Goal: Complete application form: Complete application form

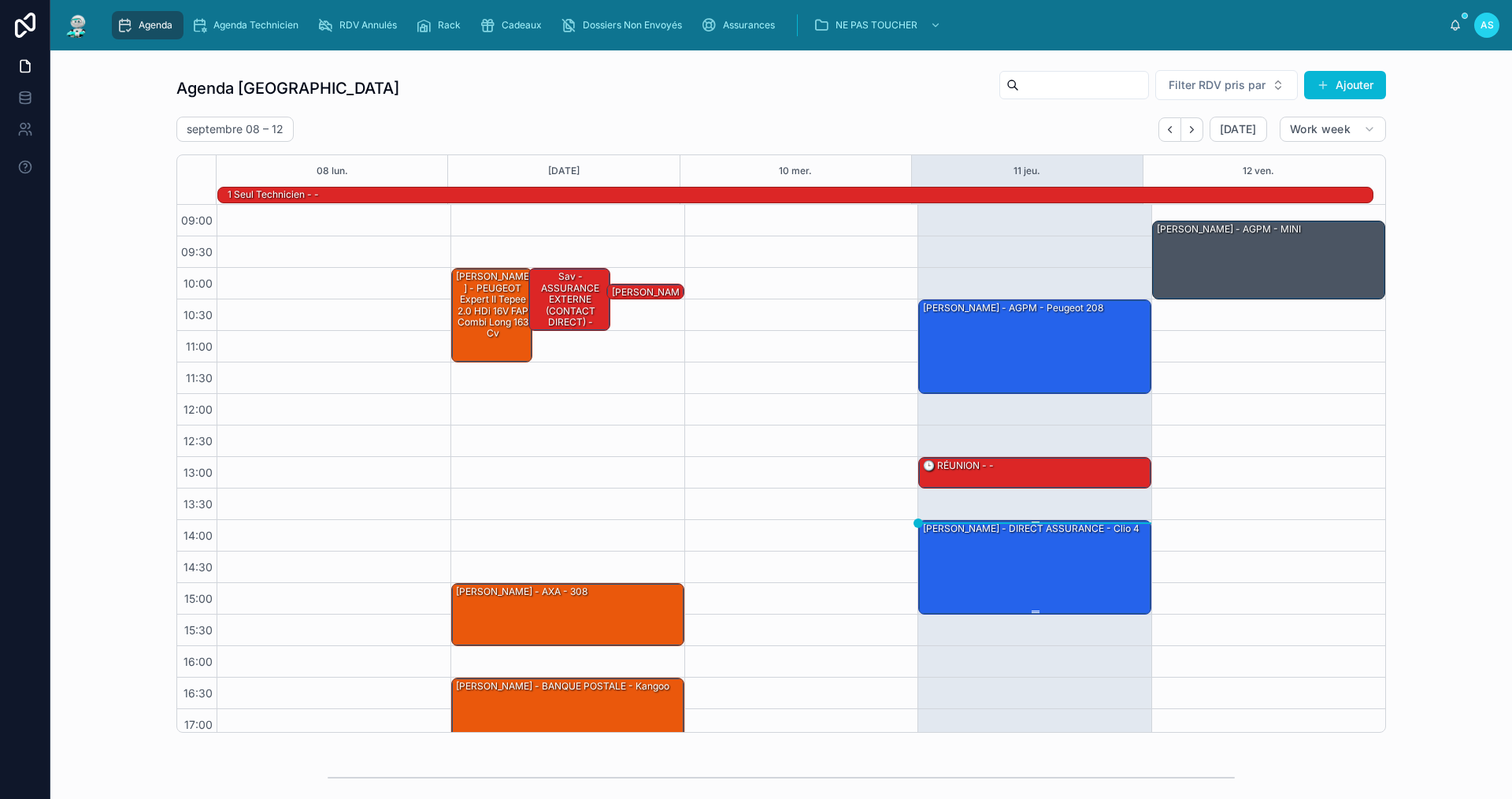
click at [1074, 572] on div "[PERSON_NAME] - DIRECT ASSURANCE - Clio 4" at bounding box center [1035, 566] width 228 height 91
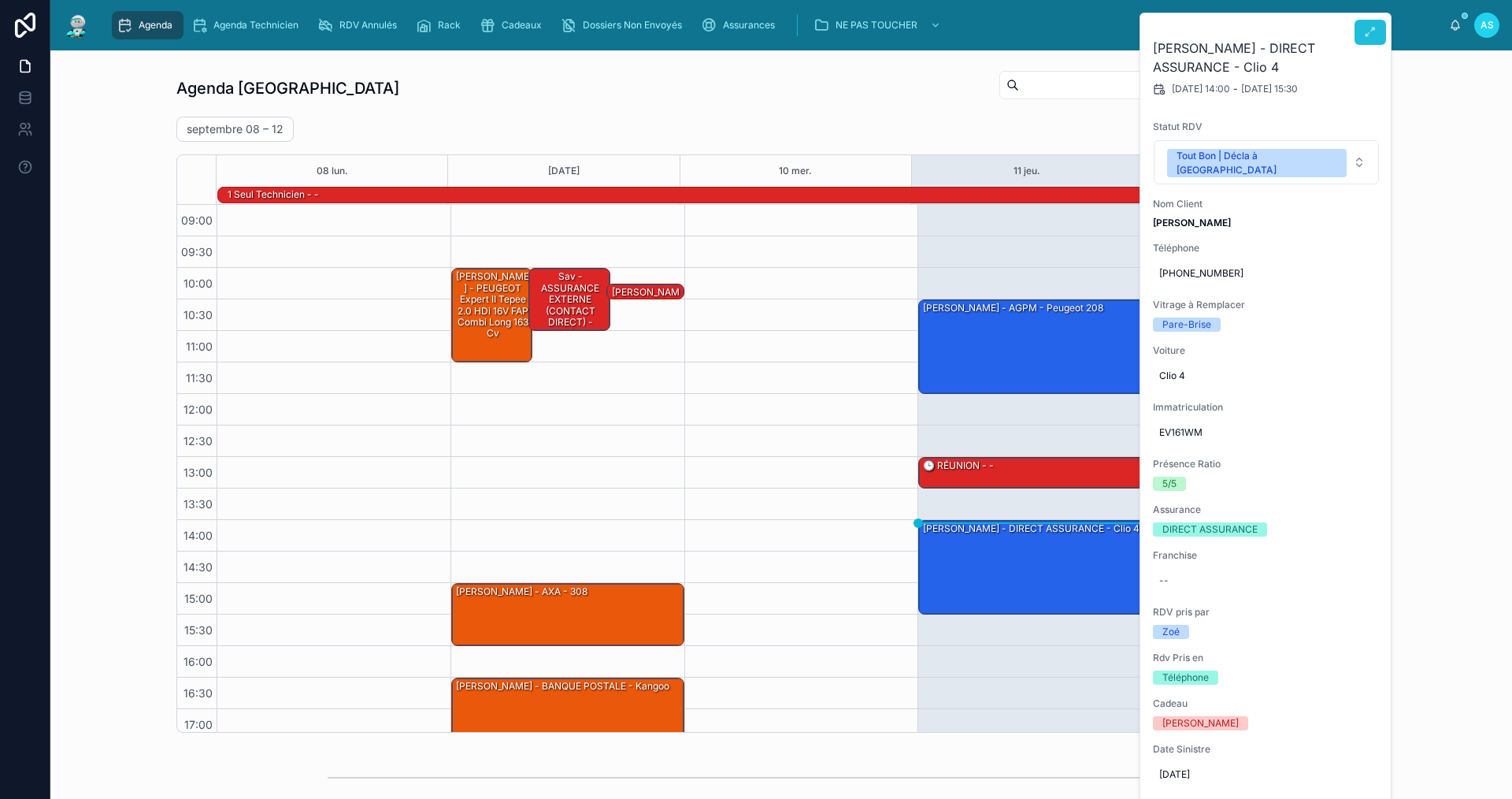
click at [1376, 28] on button at bounding box center [1370, 32] width 32 height 25
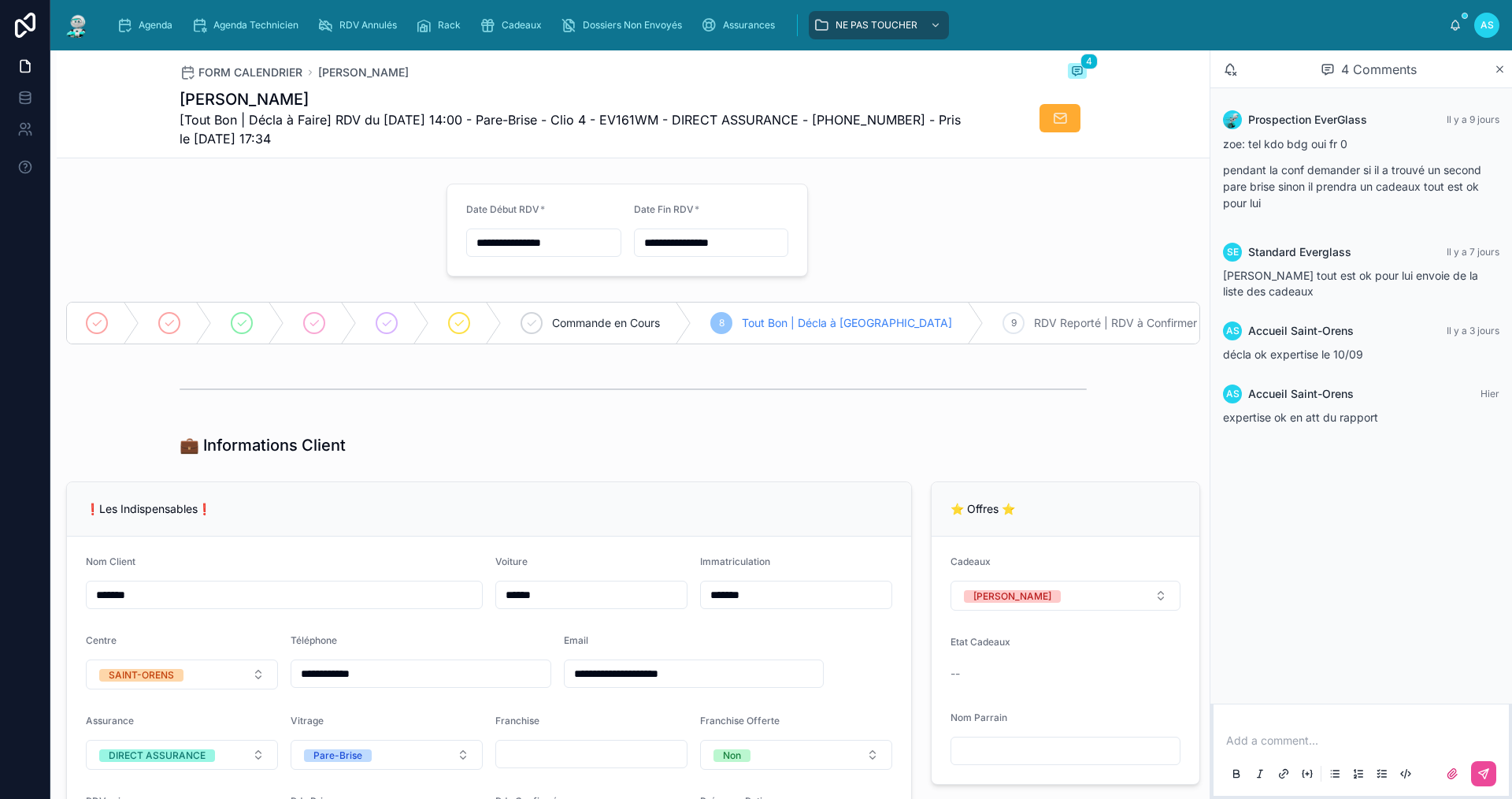
click at [1273, 743] on p at bounding box center [1364, 740] width 277 height 16
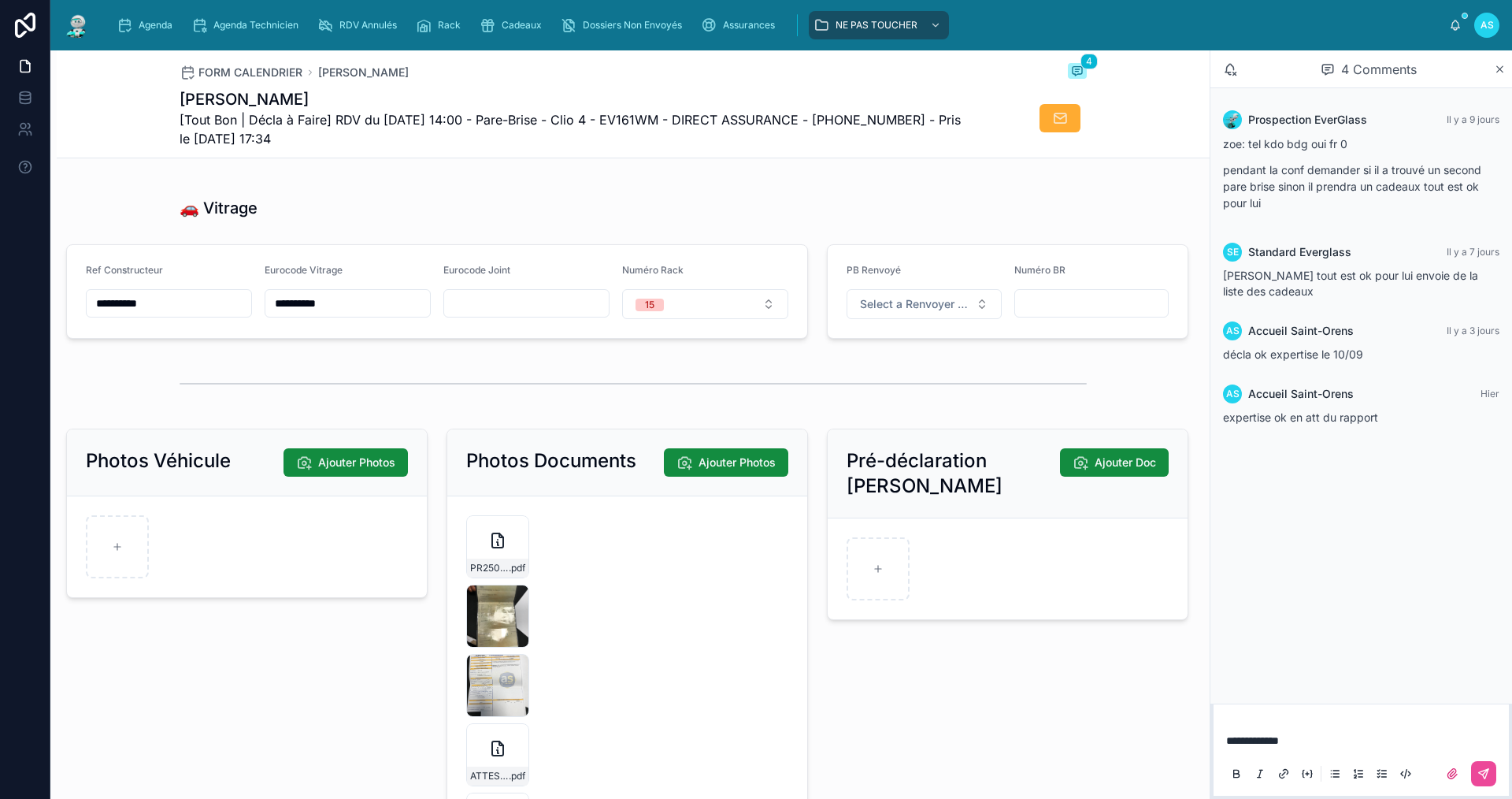
scroll to position [2206, 0]
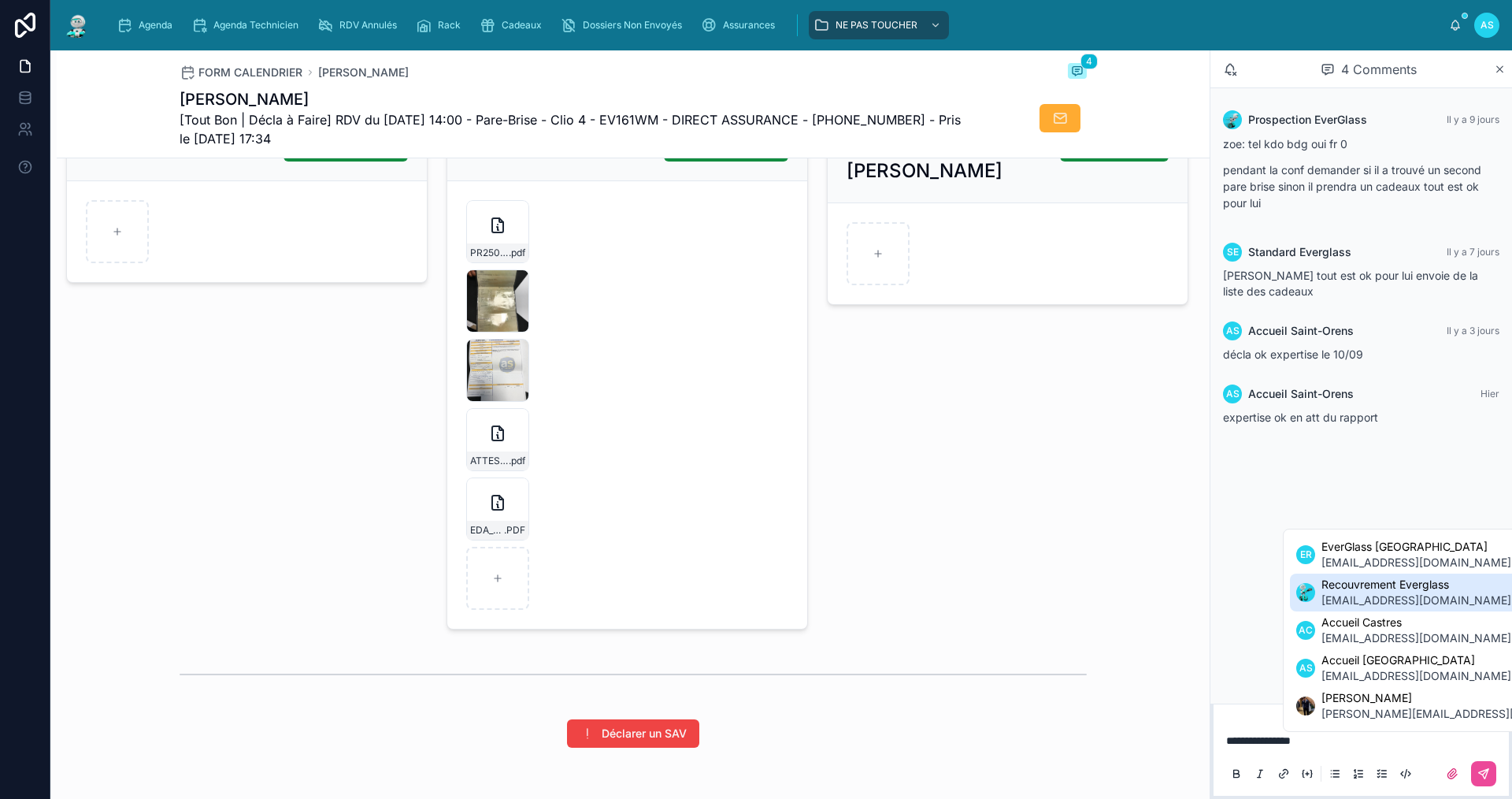
click at [1374, 602] on span "[EMAIL_ADDRESS][DOMAIN_NAME]" at bounding box center [1416, 600] width 190 height 16
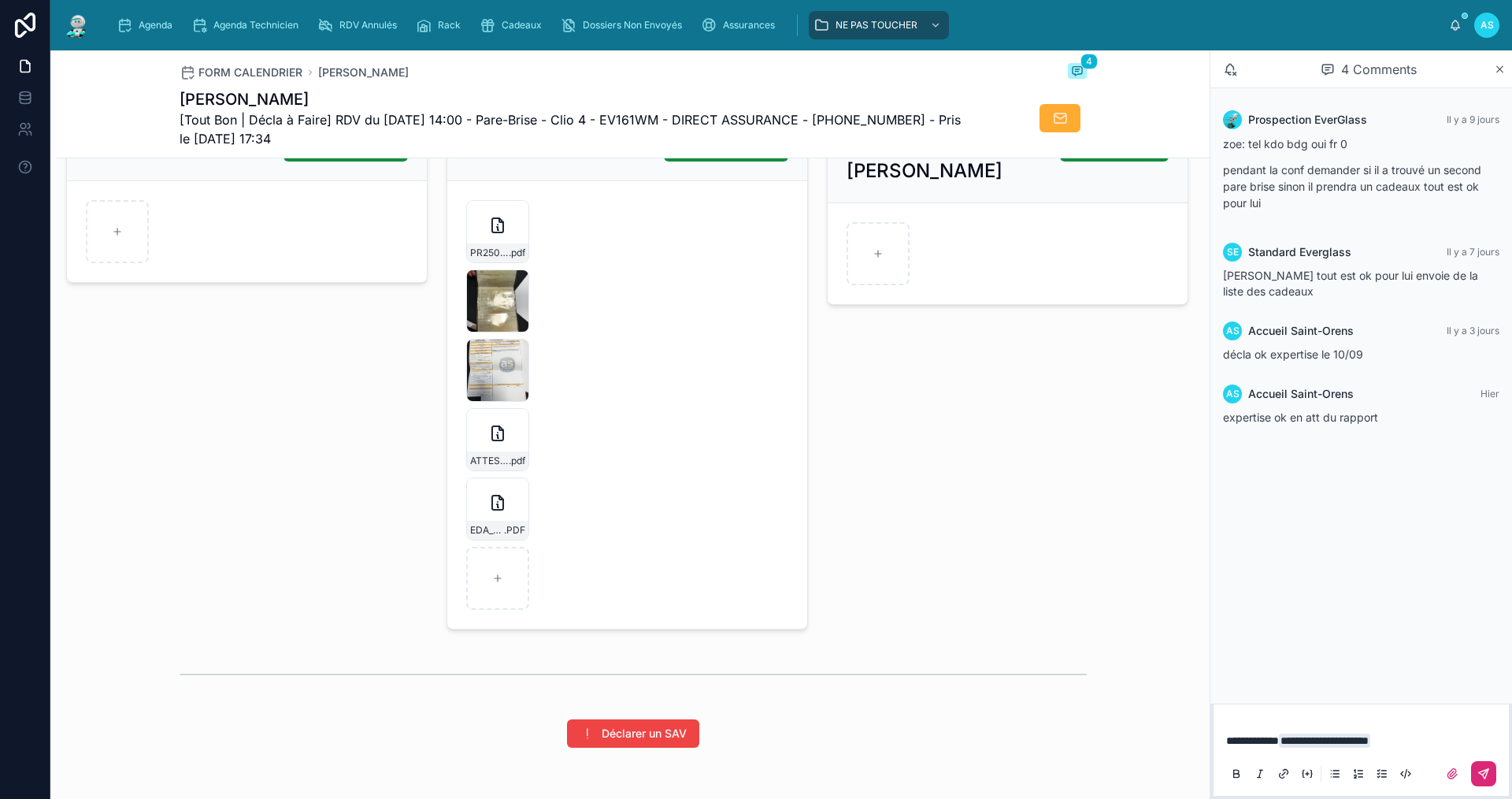
click at [1490, 780] on button at bounding box center [1483, 773] width 25 height 25
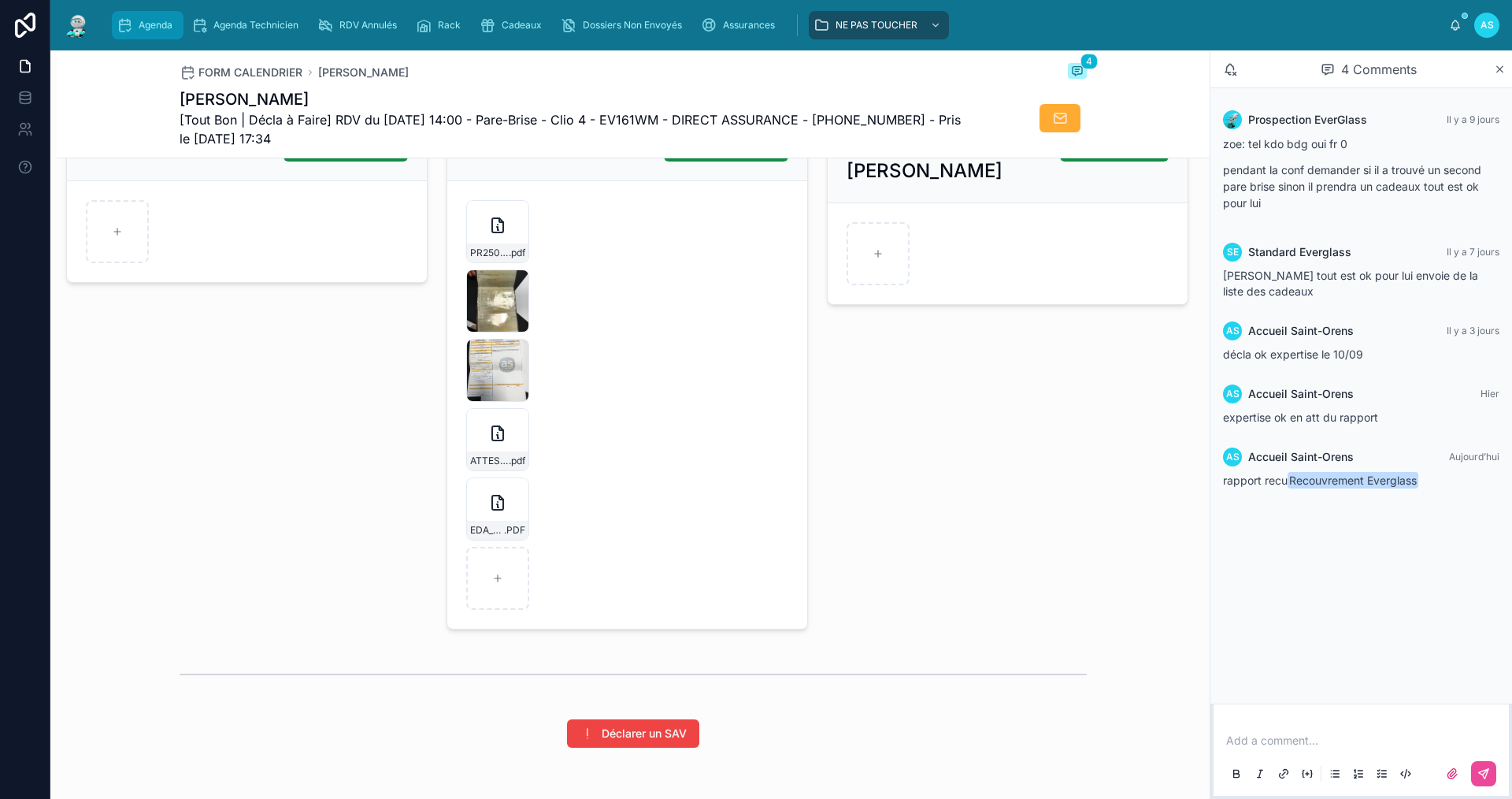
click at [133, 34] on div "Agenda" at bounding box center [147, 25] width 62 height 25
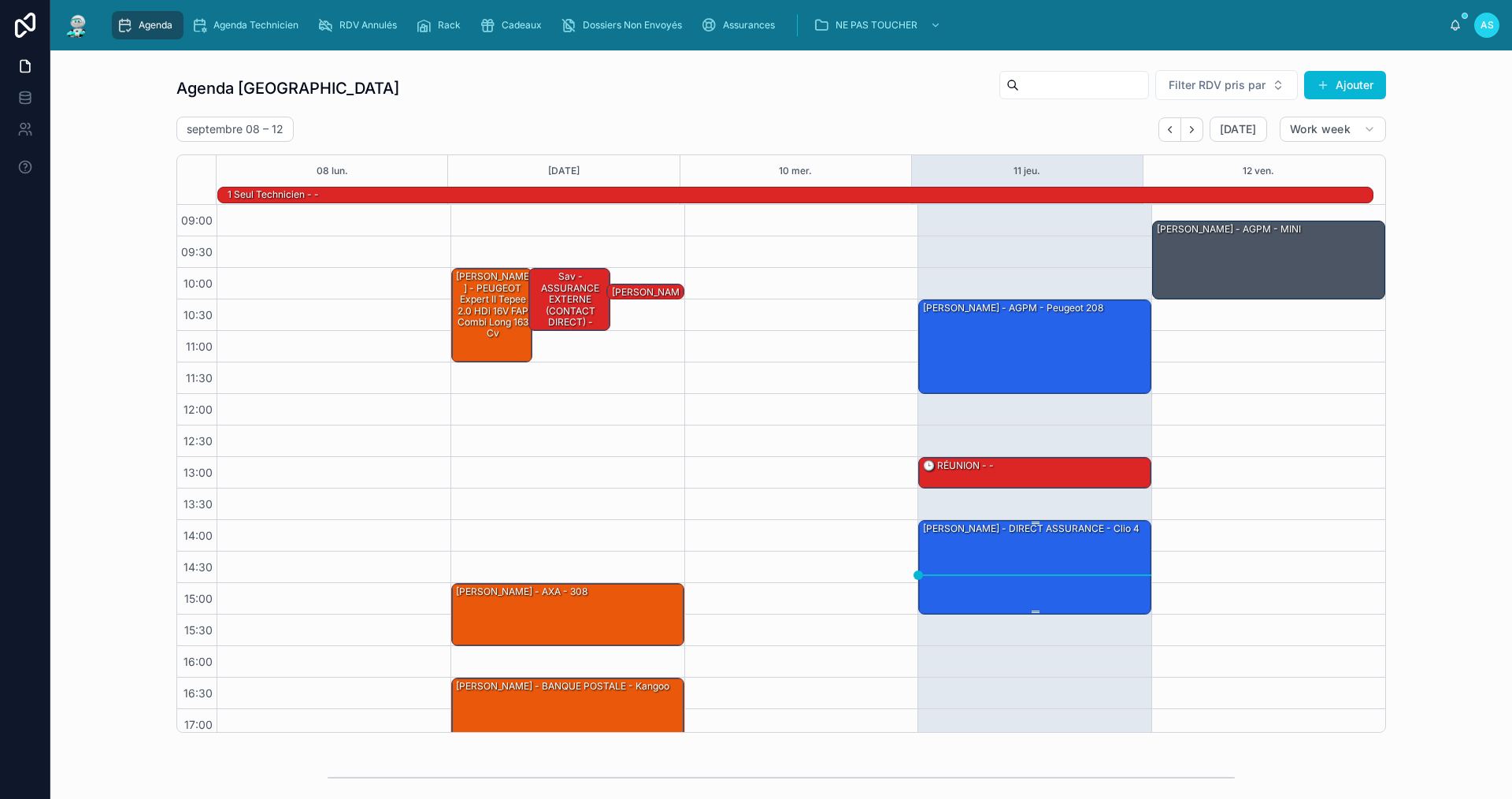
click at [1019, 583] on div "[PERSON_NAME] - DIRECT ASSURANCE - Clio 4" at bounding box center [1035, 566] width 228 height 91
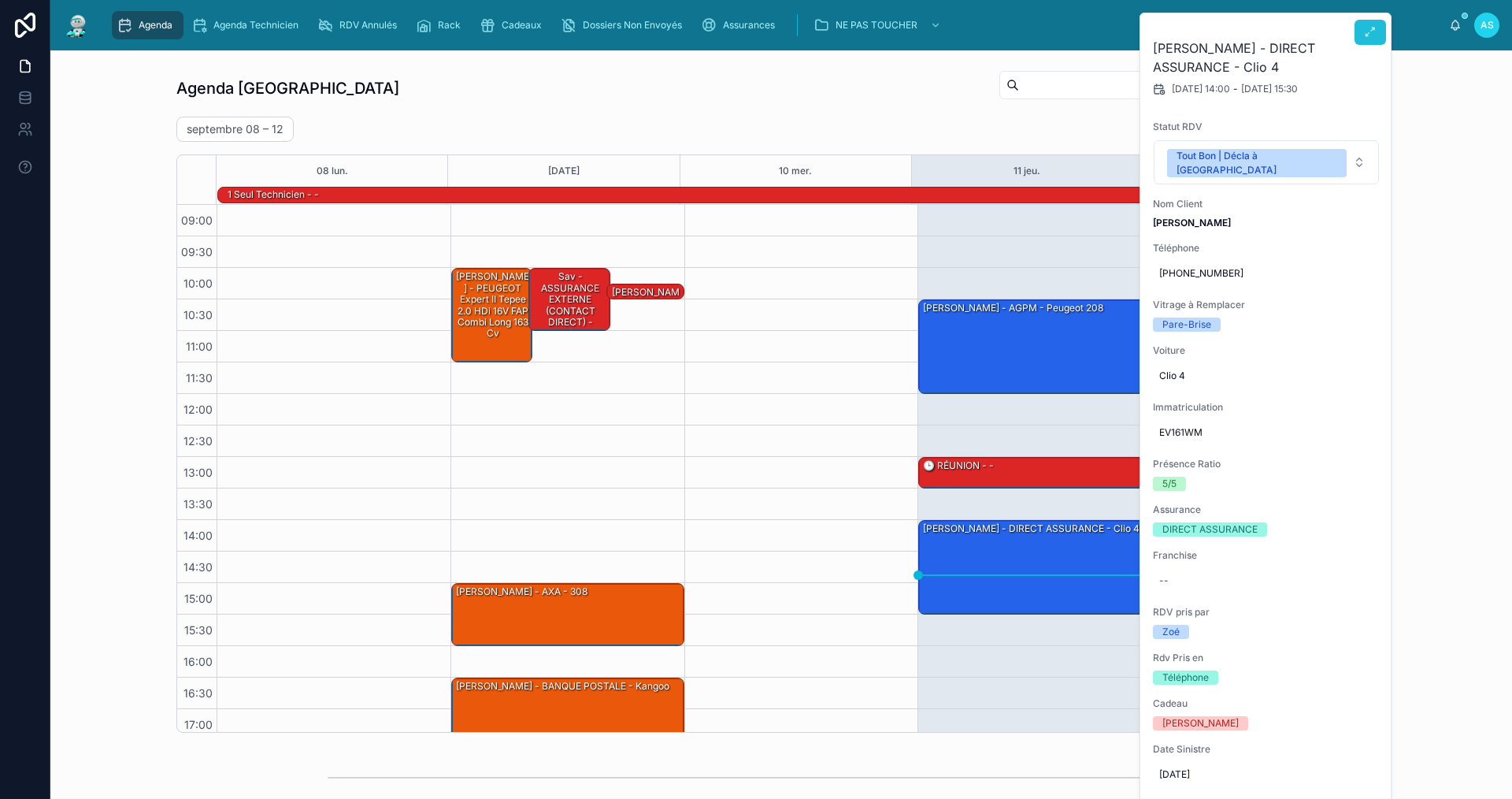
click at [1368, 32] on icon at bounding box center [1370, 32] width 13 height 13
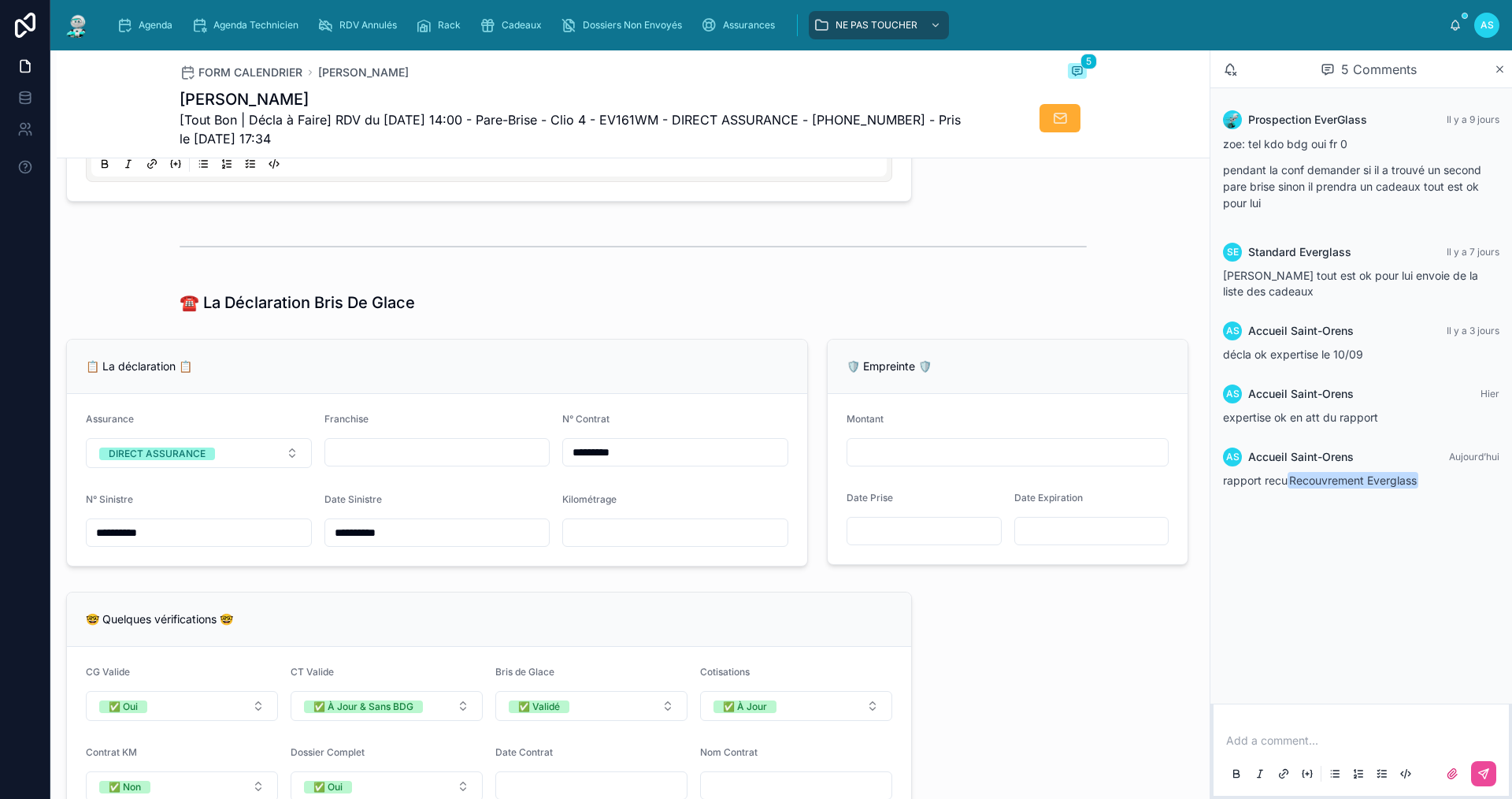
scroll to position [866, 0]
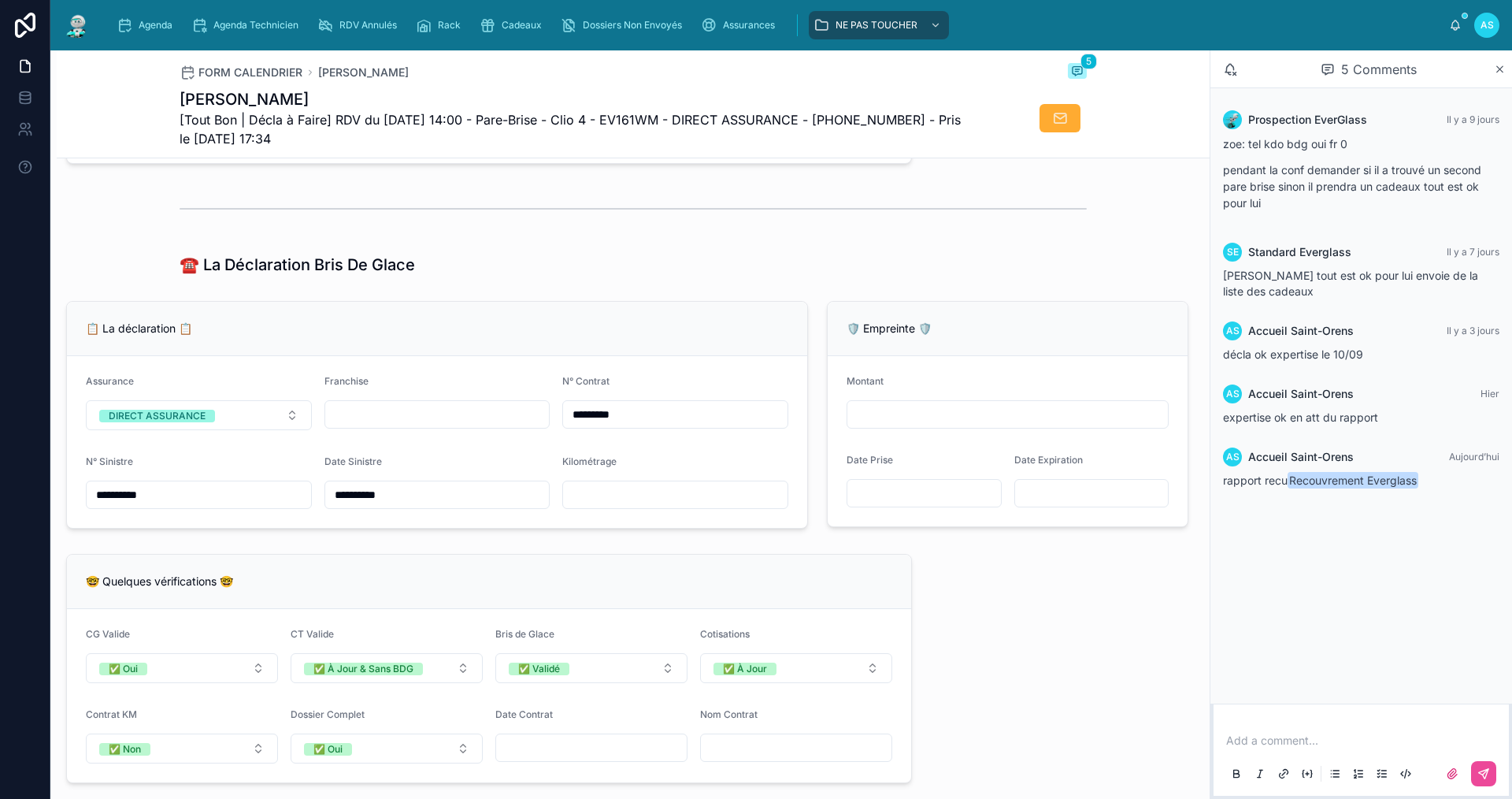
click at [449, 446] on form "**********" at bounding box center [437, 441] width 740 height 172
drag, startPoint x: 445, startPoint y: 424, endPoint x: 445, endPoint y: 433, distance: 9.0
click at [445, 424] on input "text" at bounding box center [437, 415] width 224 height 22
type input "*"
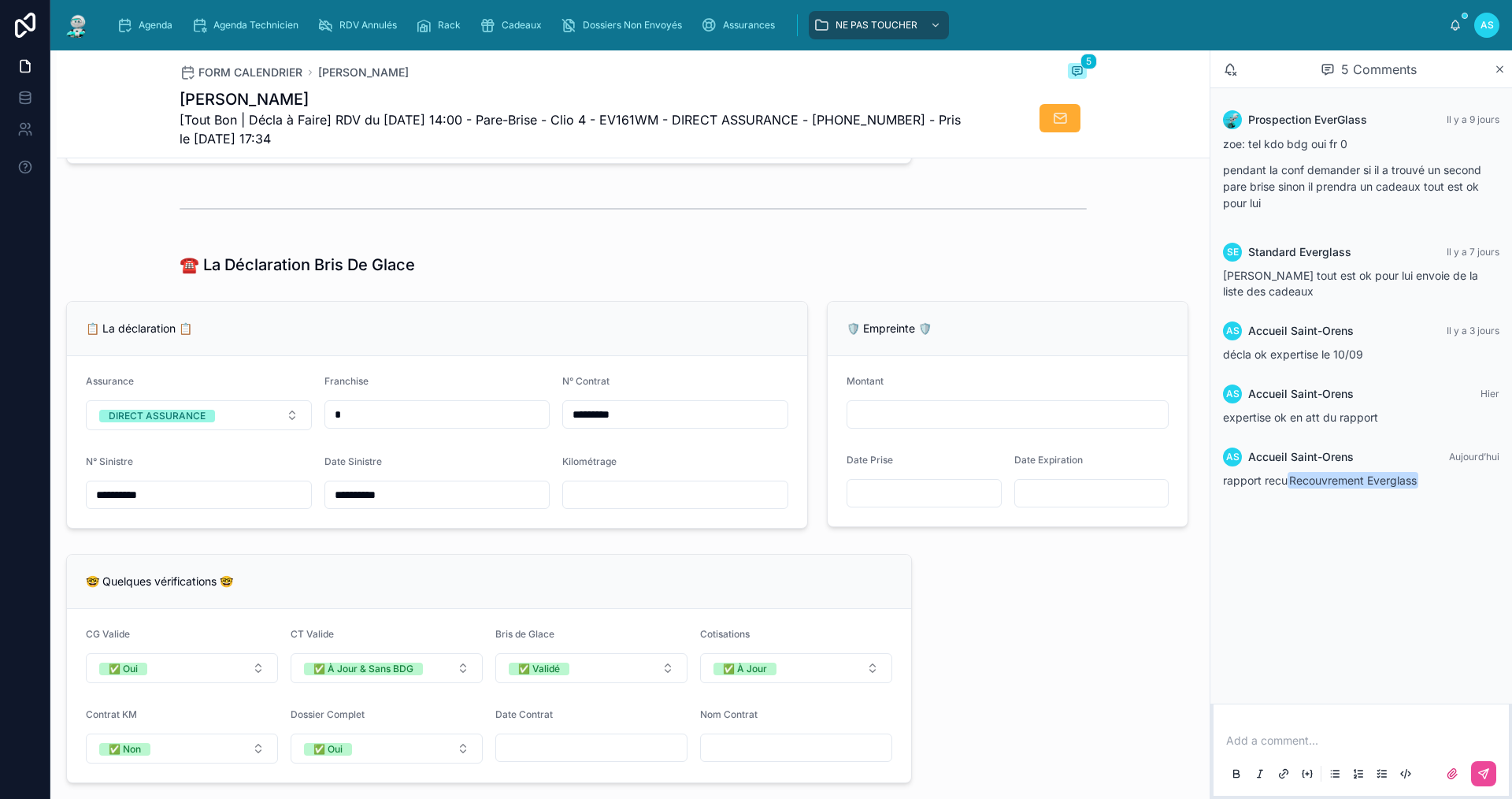
type input "*"
click at [163, 272] on div "☎️ La Déclaration Bris De Glace" at bounding box center [633, 265] width 1153 height 34
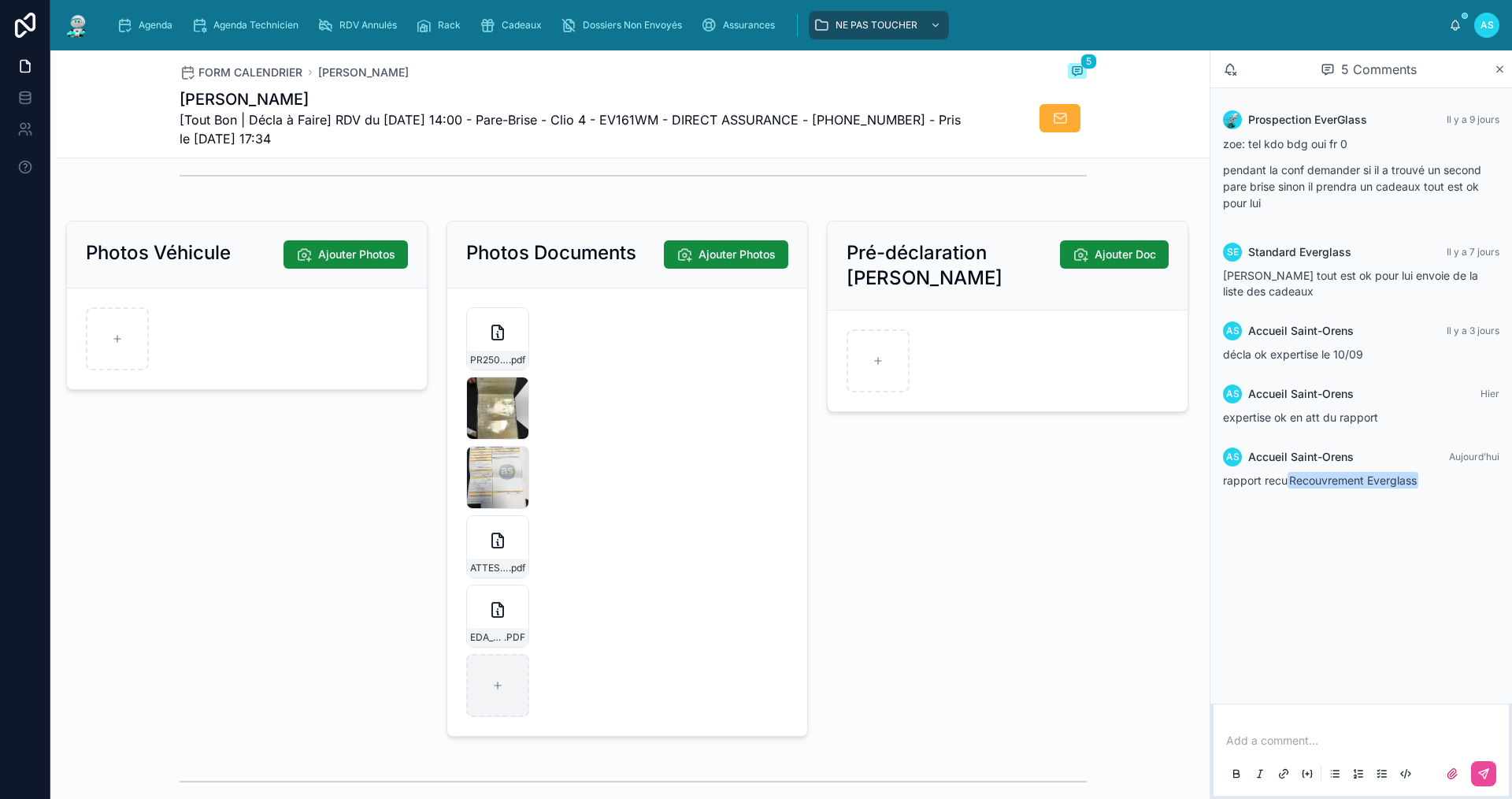
scroll to position [2127, 0]
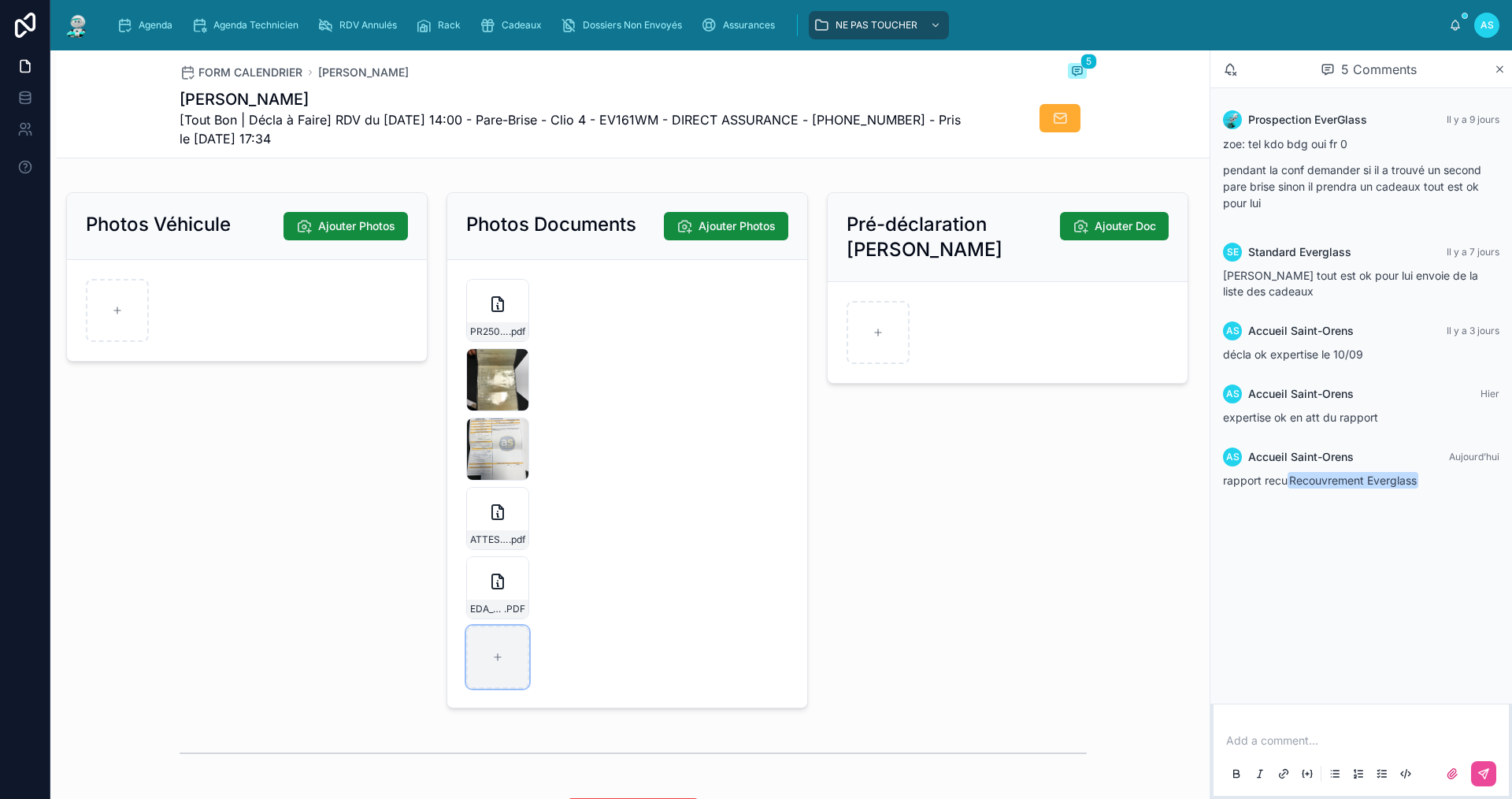
click at [505, 668] on div at bounding box center [497, 657] width 63 height 63
type input "**********"
click at [491, 615] on span "EDA_250910195029_NY-C4HSYX2_63" at bounding box center [487, 609] width 34 height 13
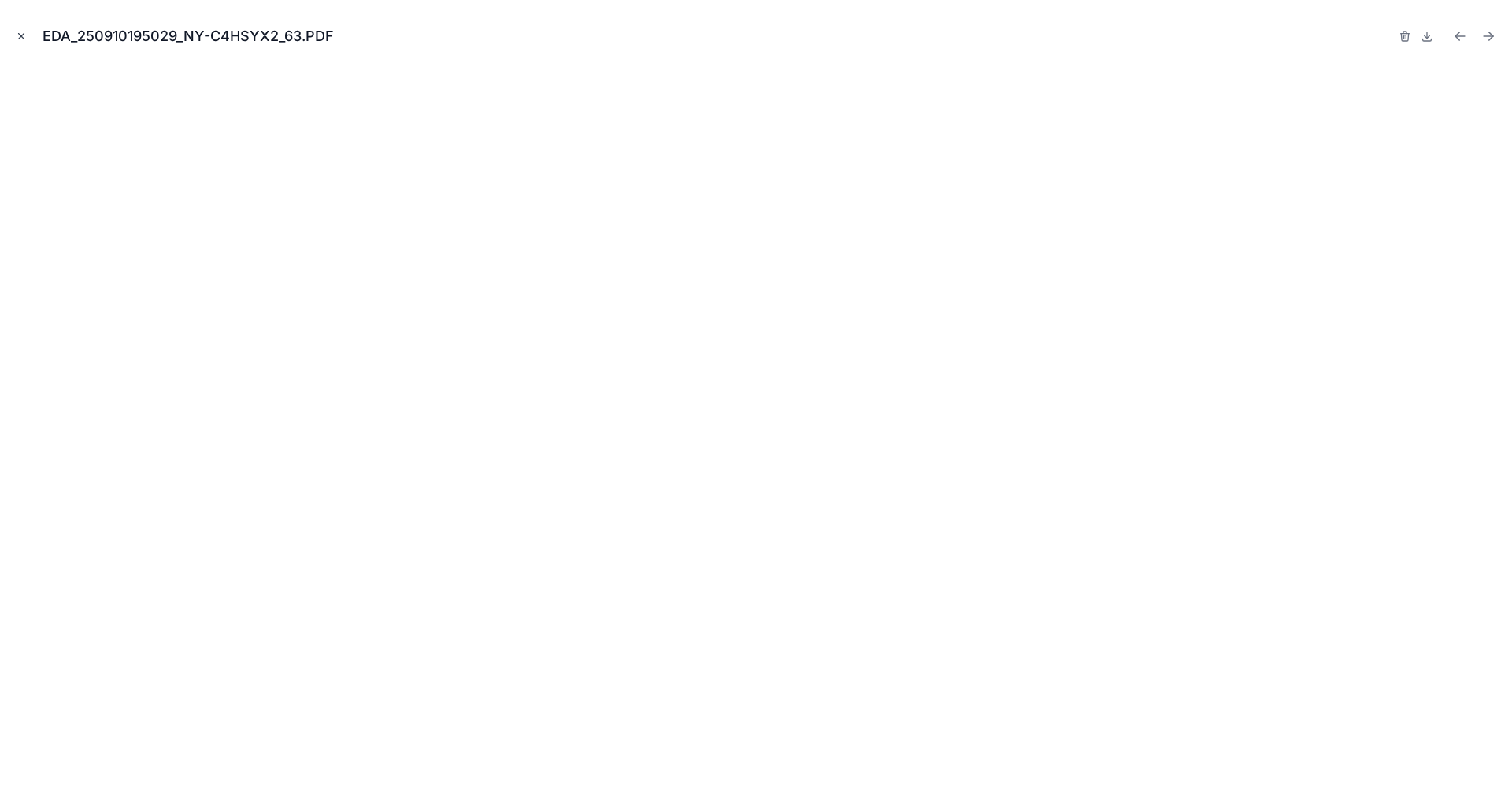
click at [18, 41] on icon "Close modal" at bounding box center [21, 36] width 11 height 11
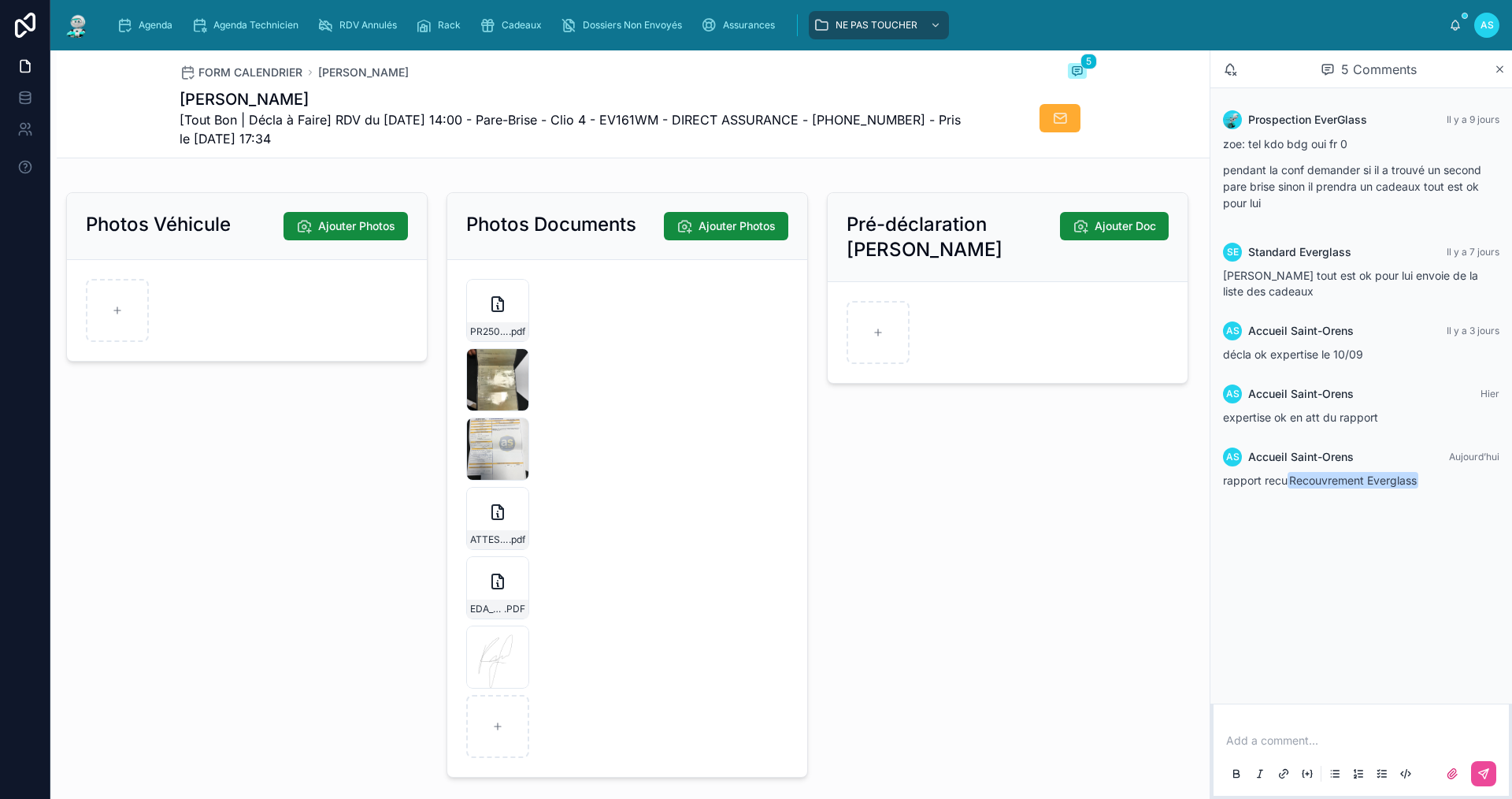
click at [341, 548] on div "Photos Véhicule Ajouter Photos" at bounding box center [246, 485] width 380 height 598
click at [148, 24] on span "Agenda" at bounding box center [155, 25] width 34 height 13
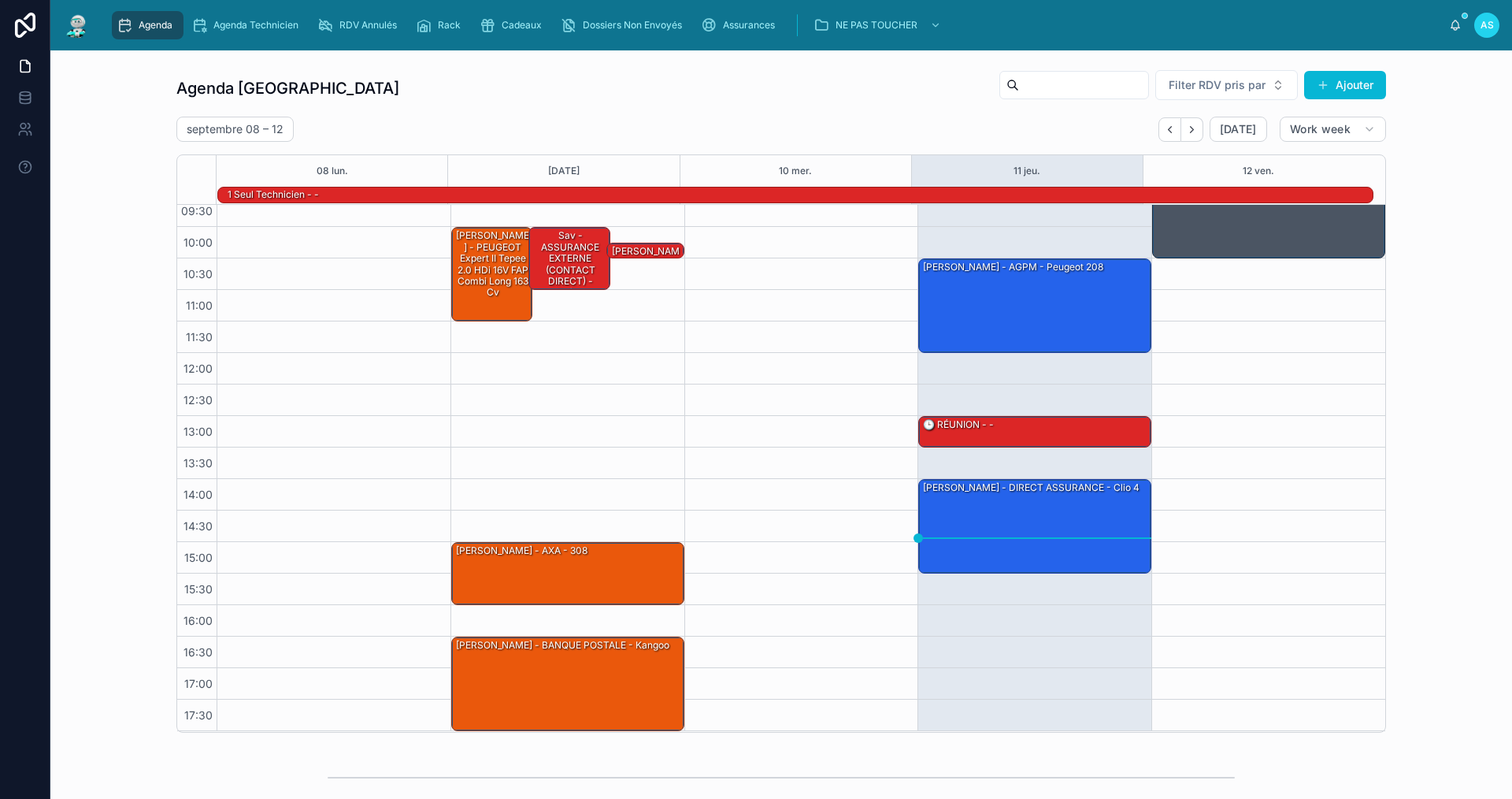
scroll to position [78, 0]
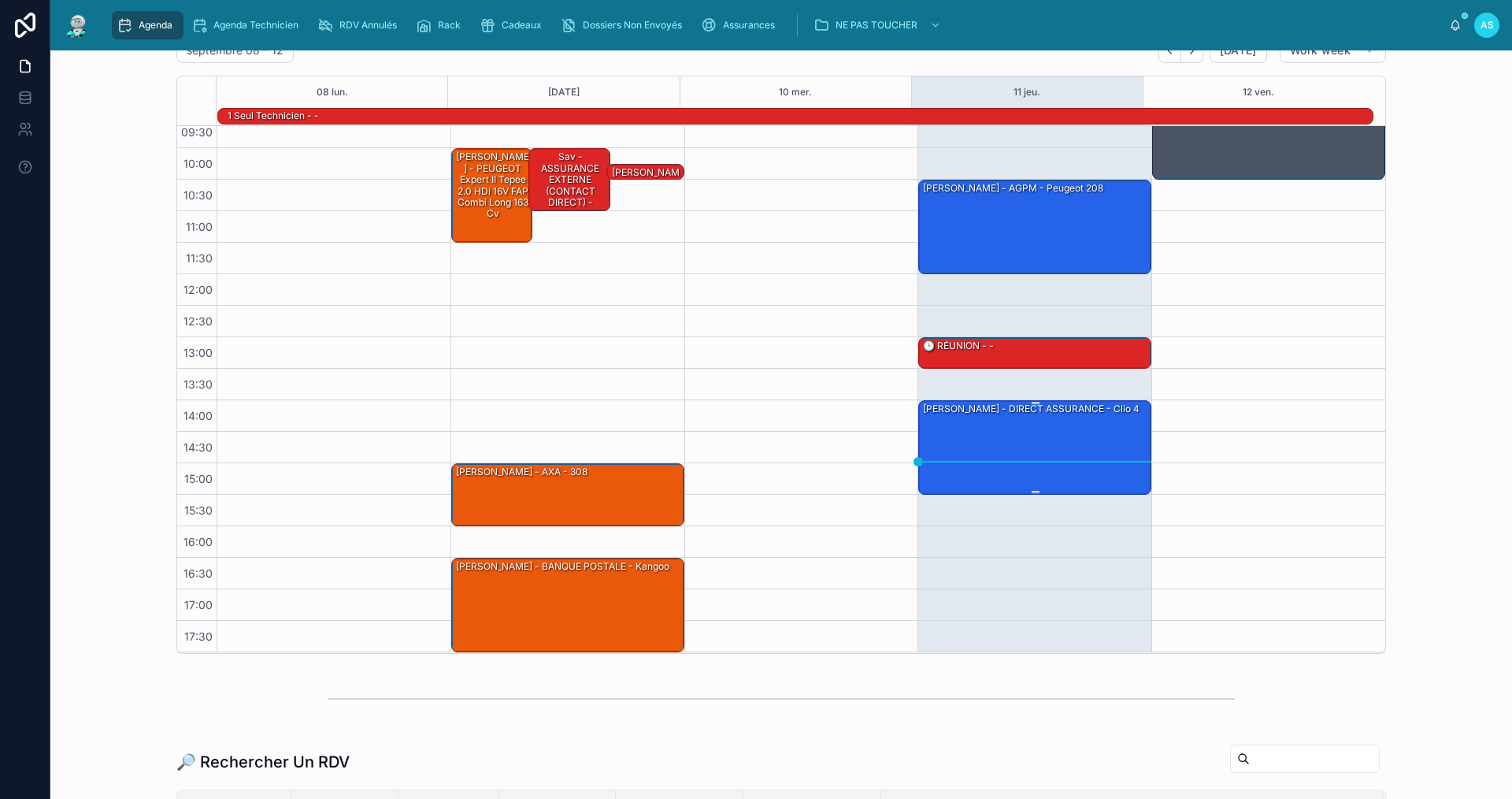
click at [1059, 463] on div "[PERSON_NAME] - DIRECT ASSURANCE - Clio 4" at bounding box center [1035, 446] width 228 height 91
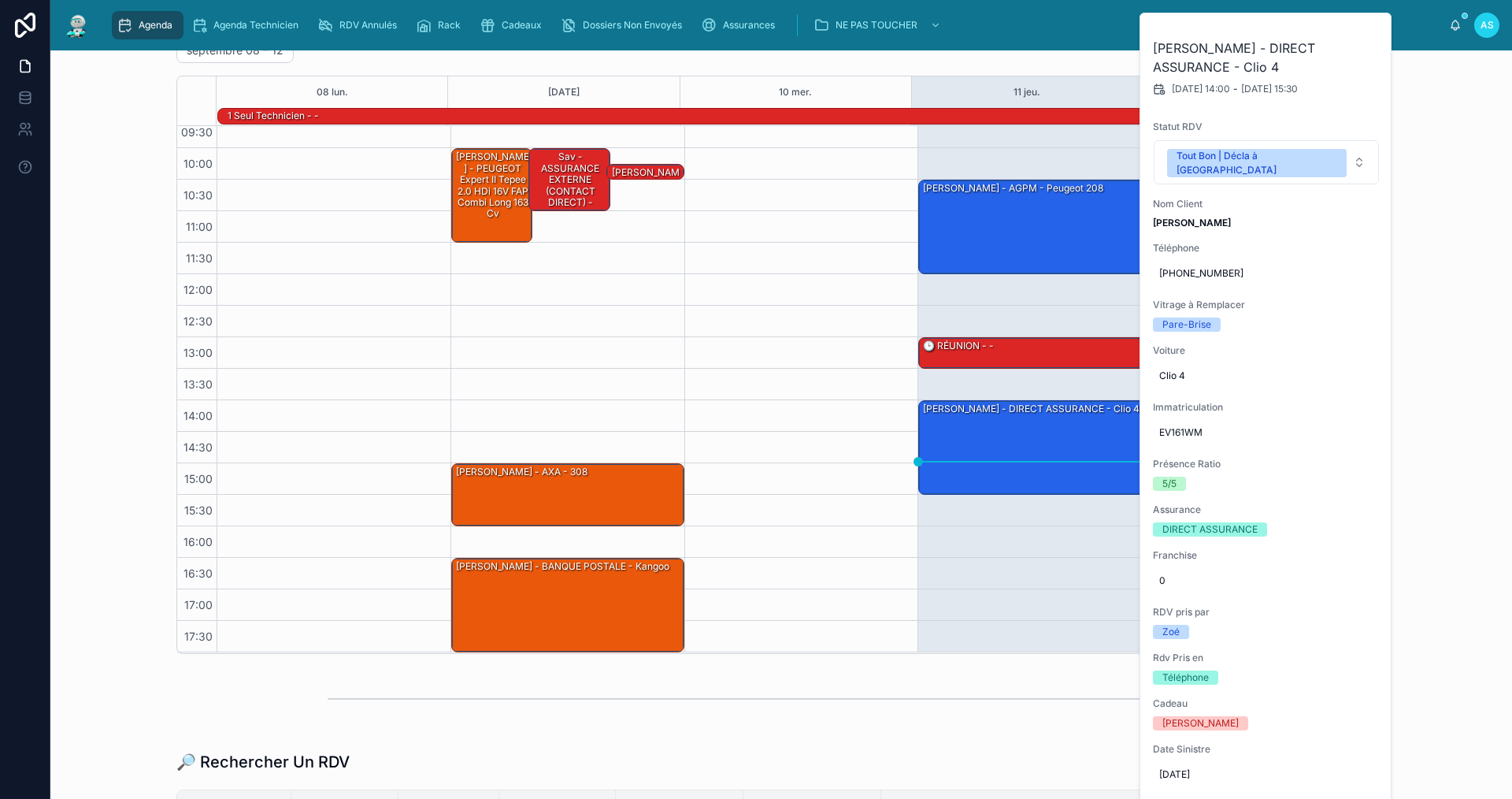
click at [0, 0] on button at bounding box center [0, 0] width 0 height 0
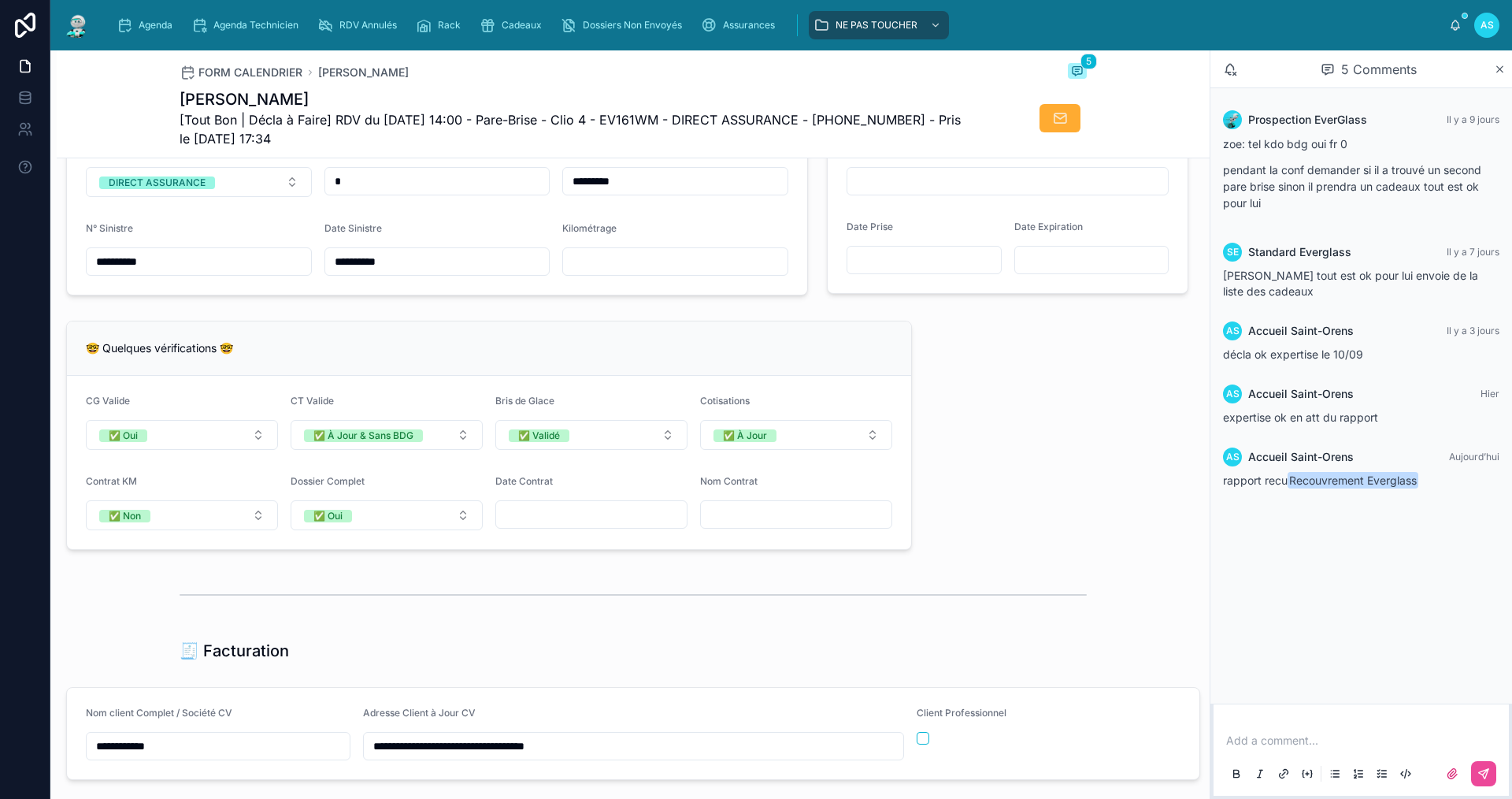
scroll to position [946, 0]
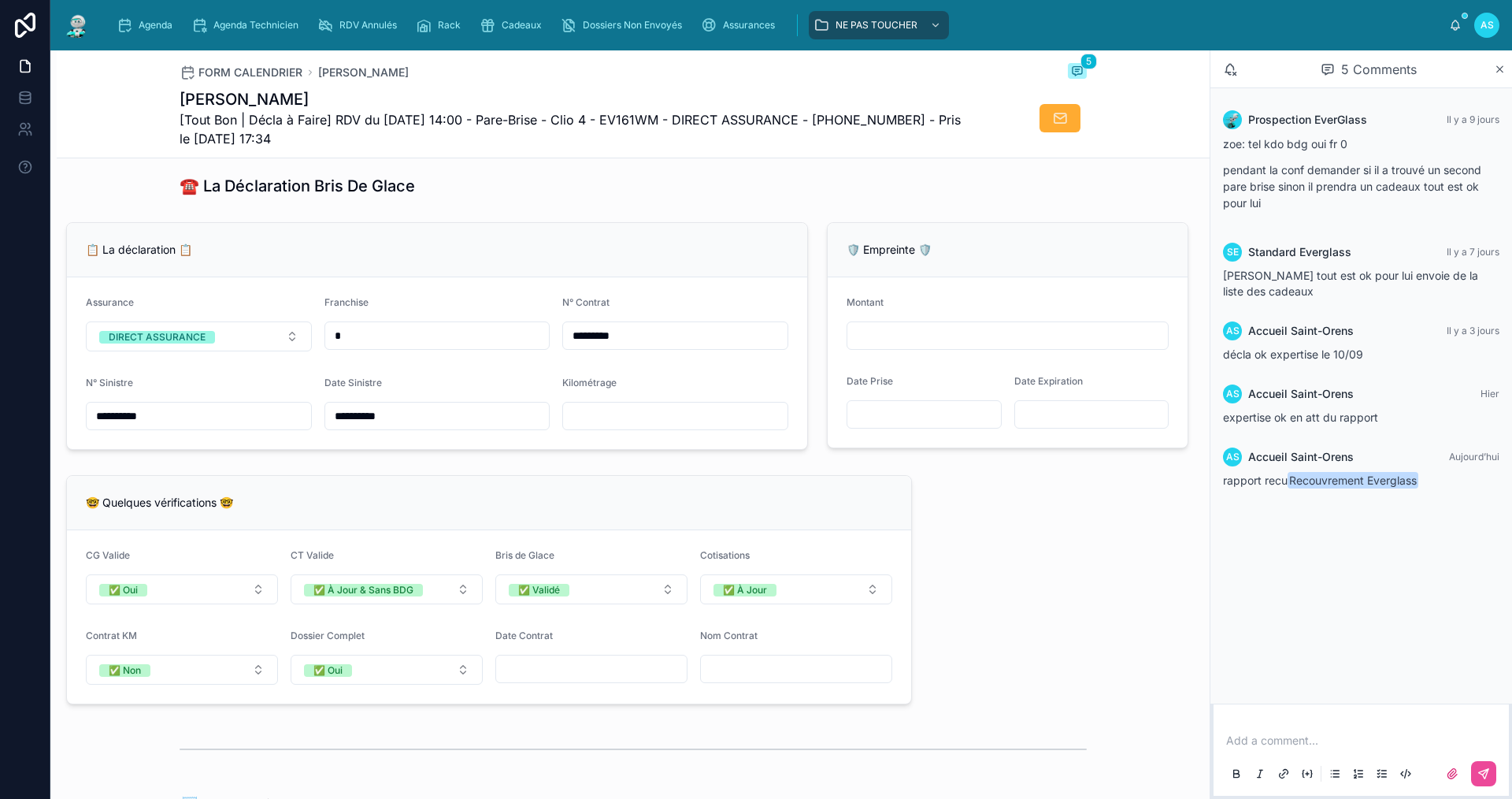
click at [612, 427] on input "text" at bounding box center [675, 416] width 224 height 22
type input "******"
click at [126, 32] on icon "scrollable content" at bounding box center [124, 25] width 16 height 16
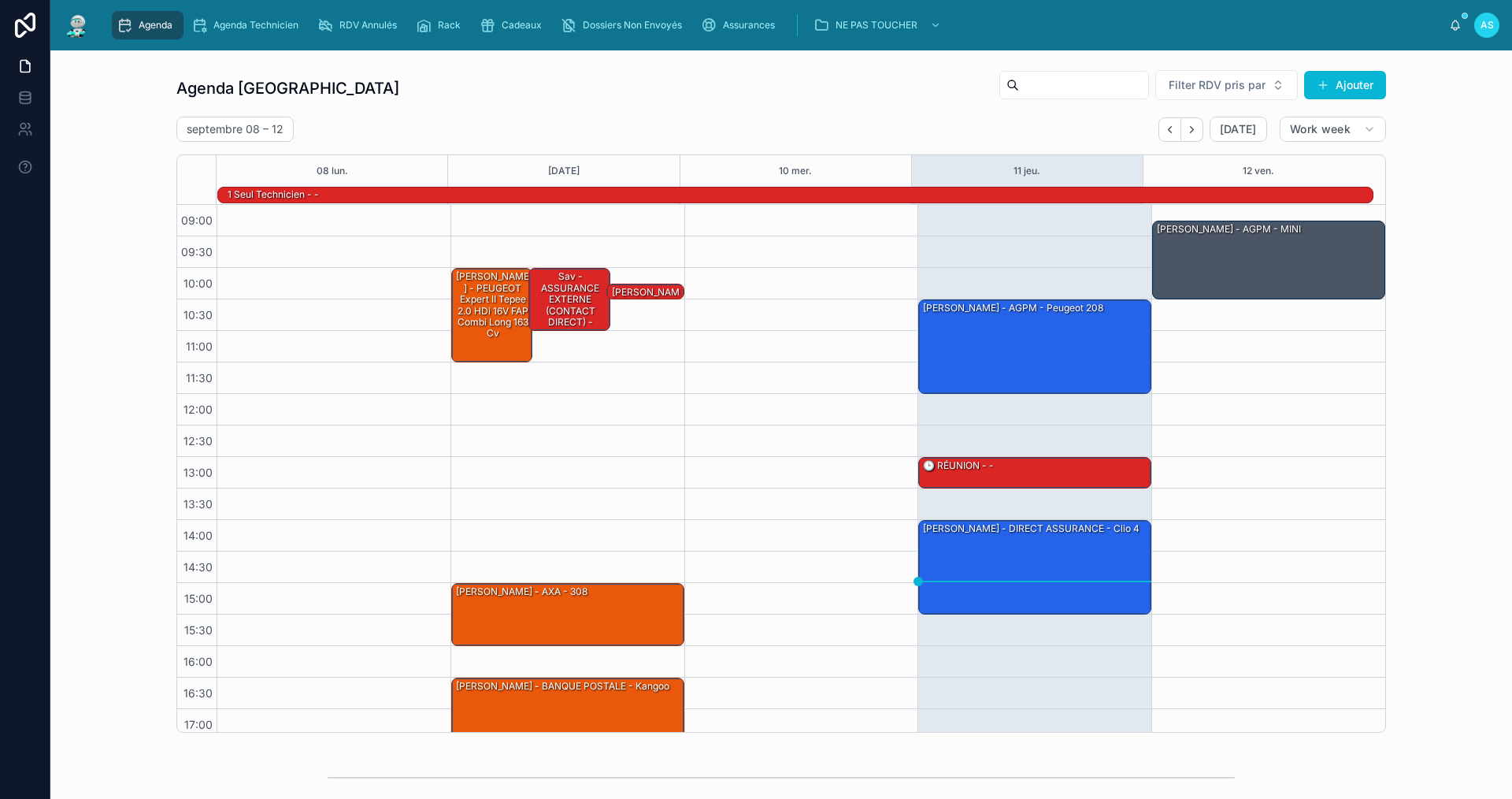
scroll to position [41, 0]
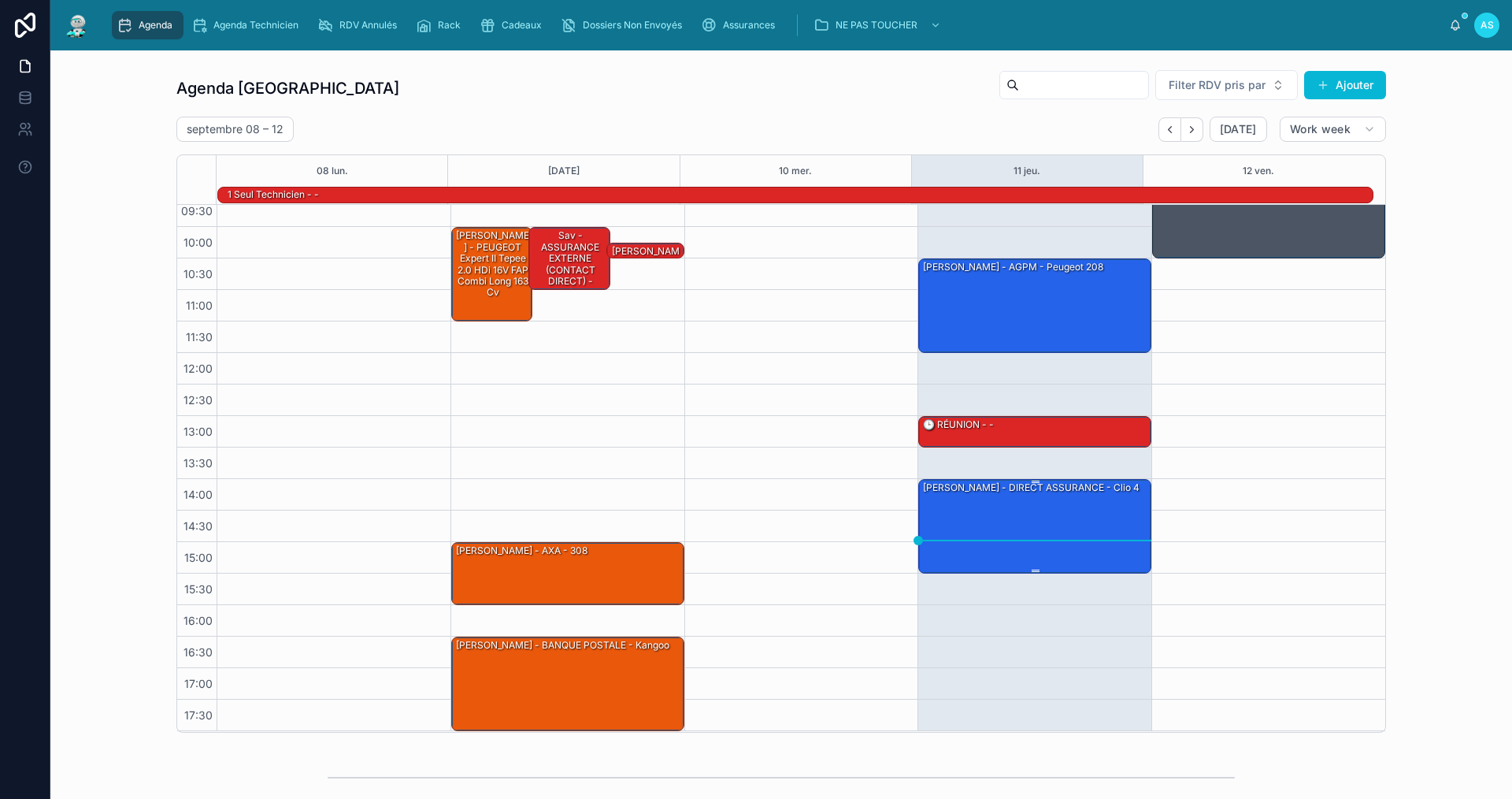
click at [1029, 521] on div "[PERSON_NAME] - DIRECT ASSURANCE - Clio 4" at bounding box center [1035, 526] width 228 height 91
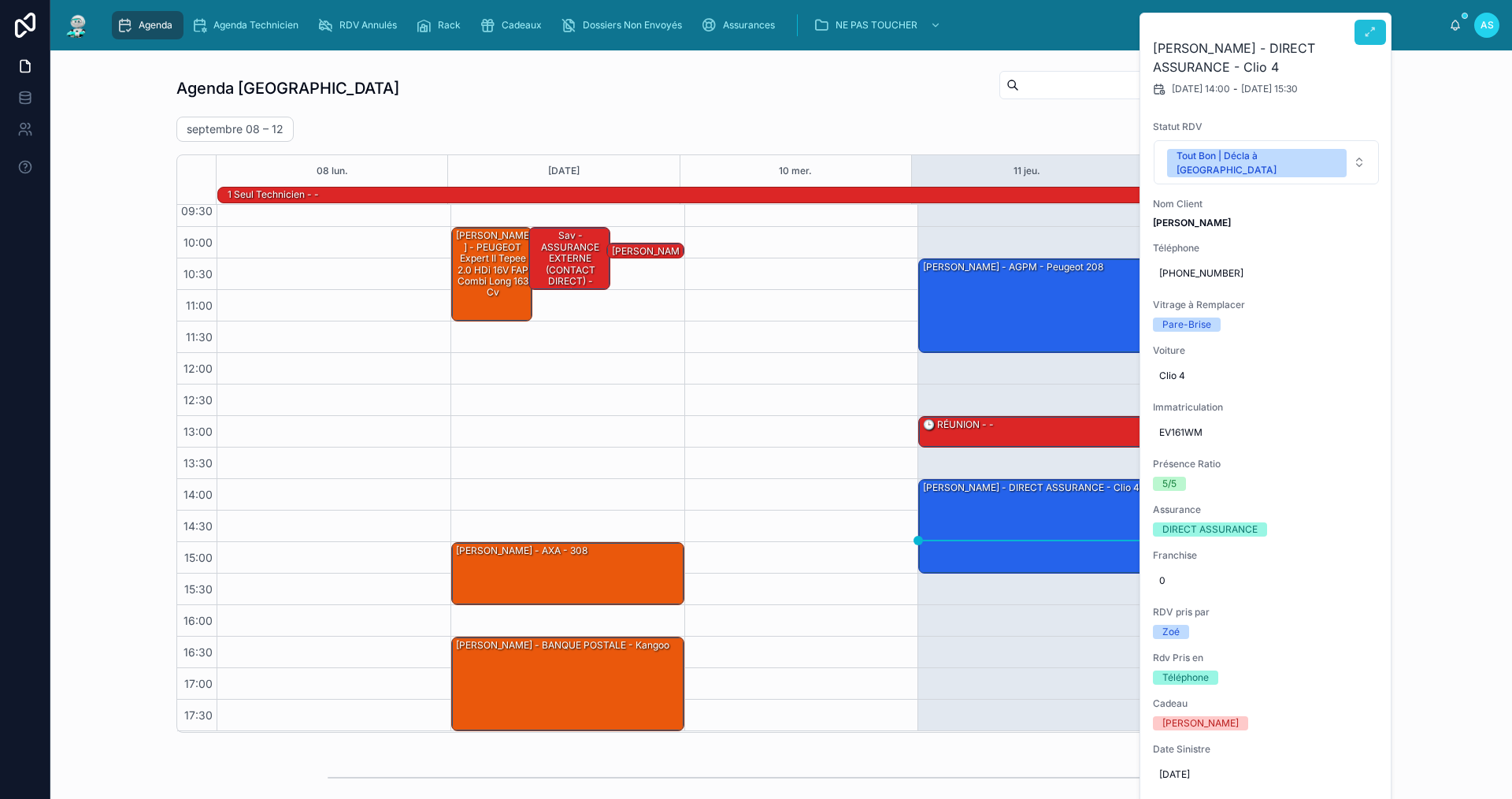
click at [1372, 31] on icon at bounding box center [1370, 32] width 13 height 13
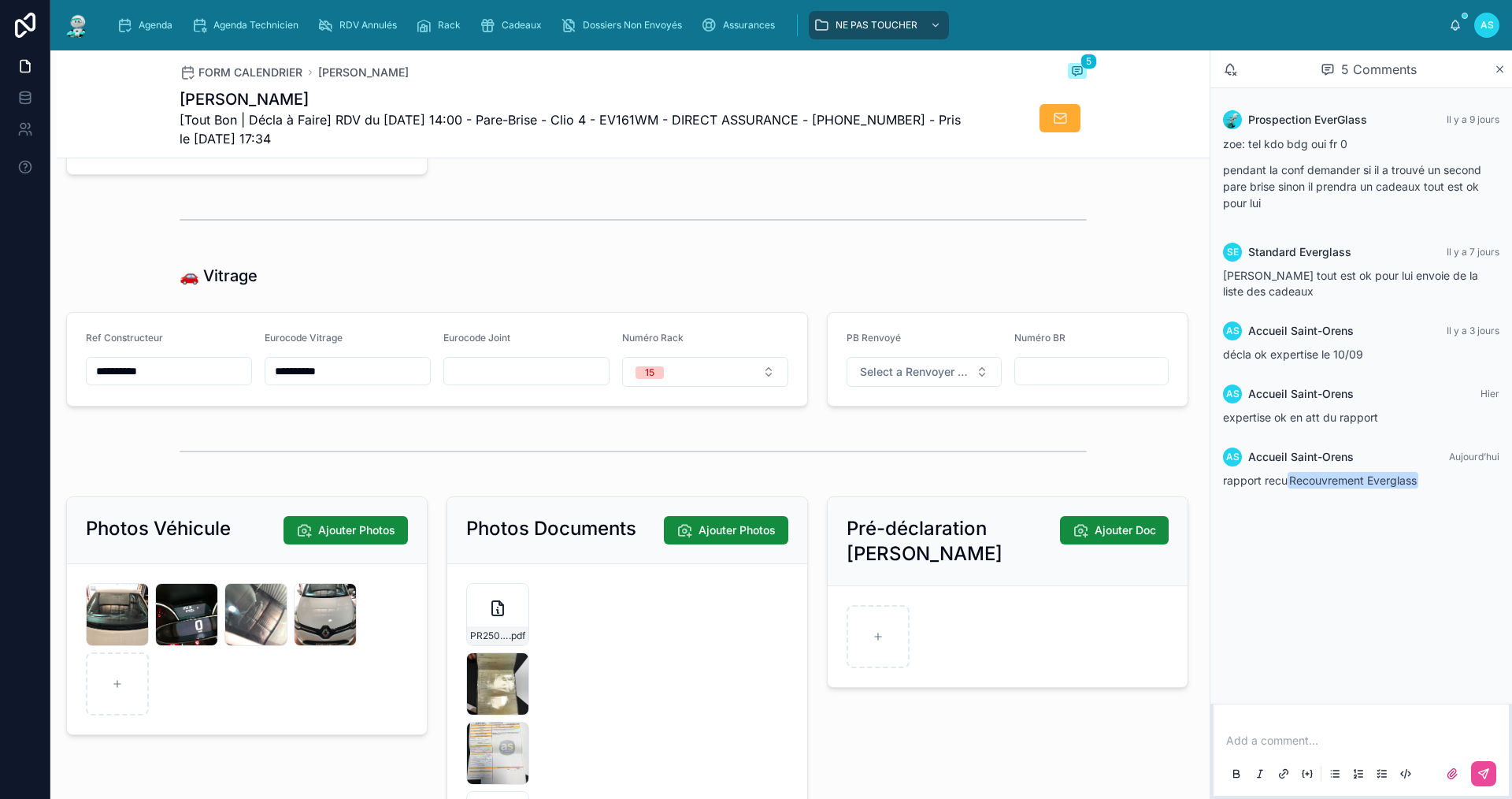
scroll to position [1969, 0]
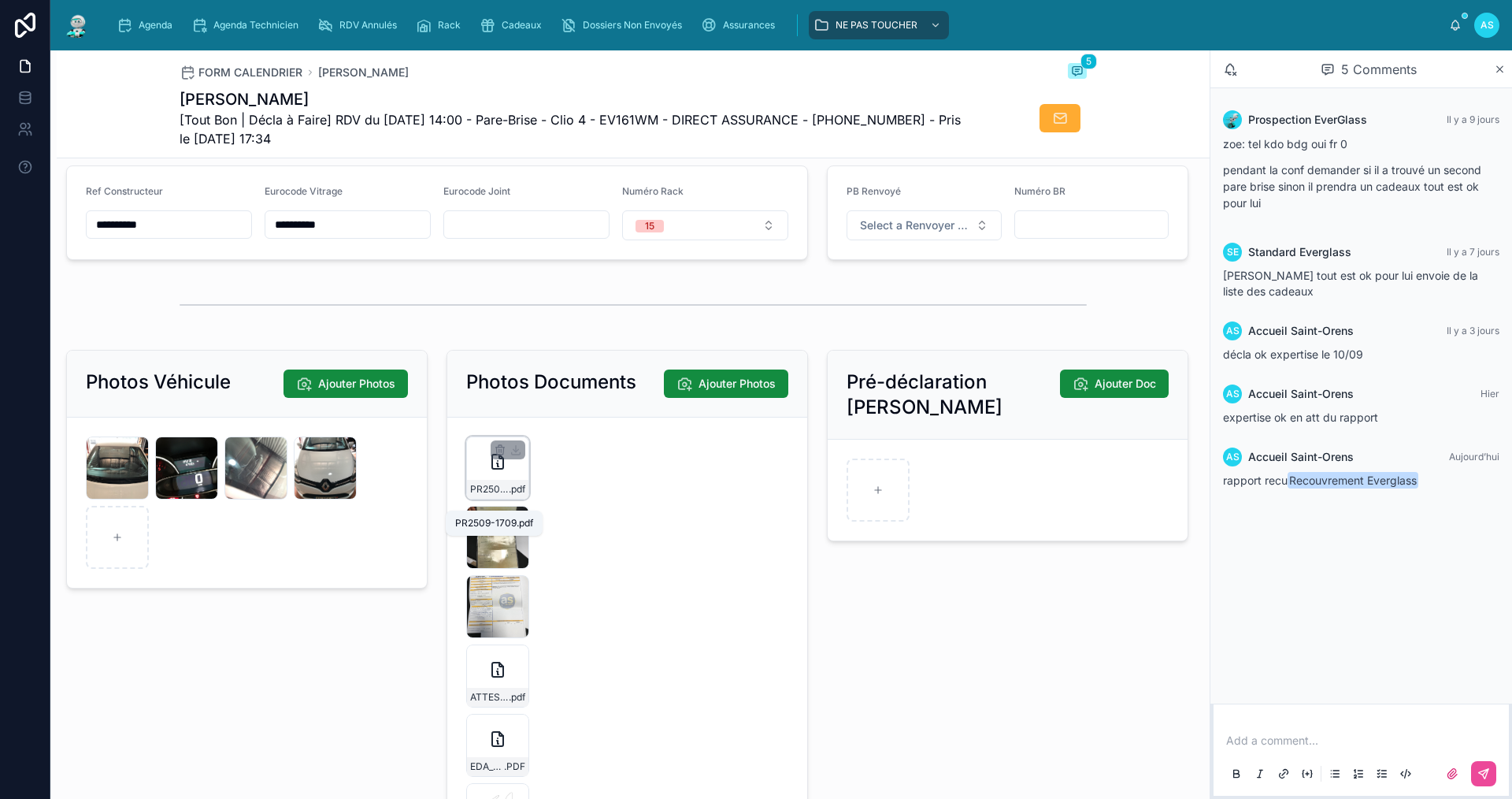
click at [498, 494] on div "PR2509-1709 .pdf" at bounding box center [497, 490] width 61 height 19
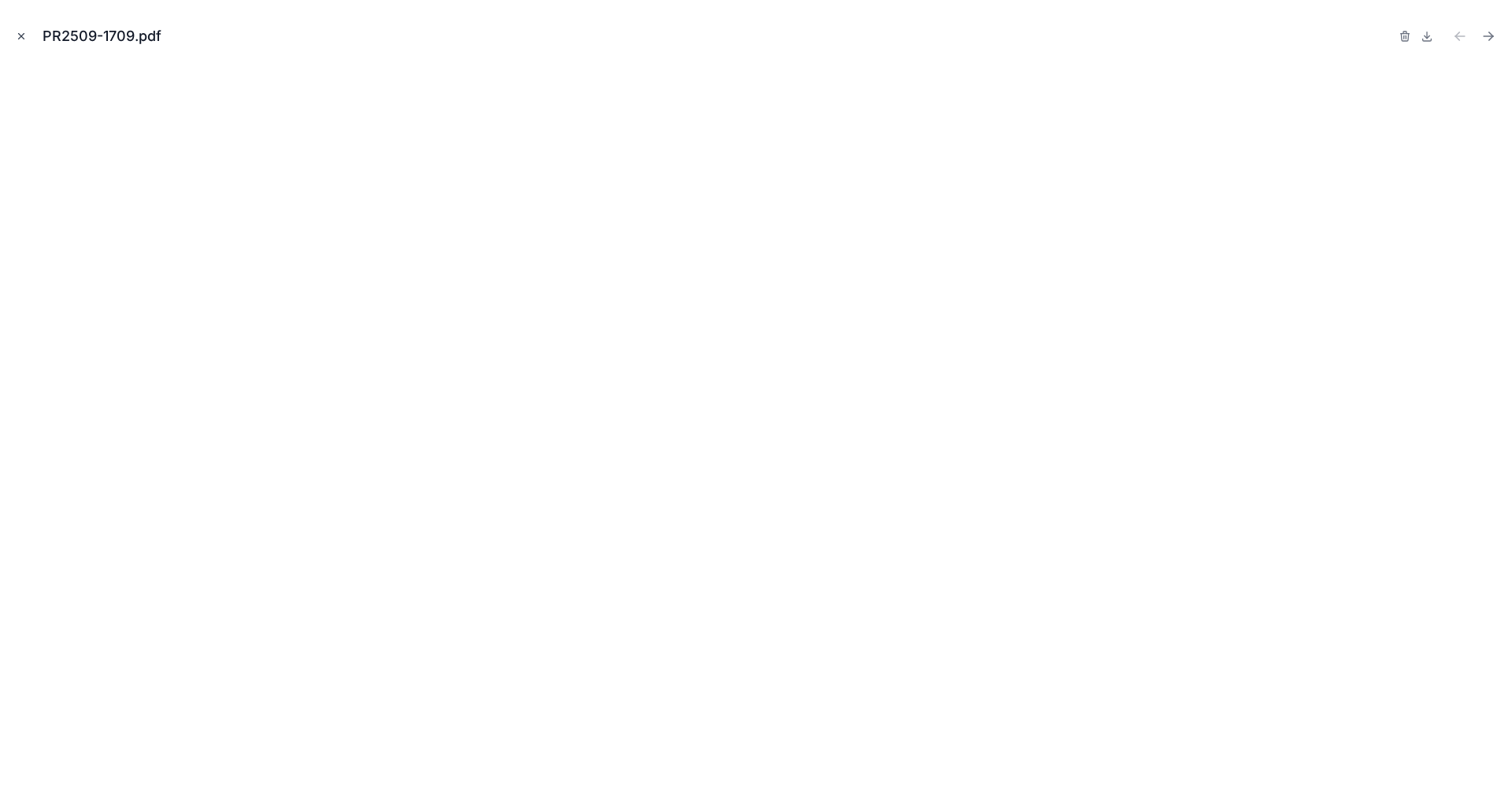
click at [21, 34] on icon "Close modal" at bounding box center [21, 36] width 11 height 11
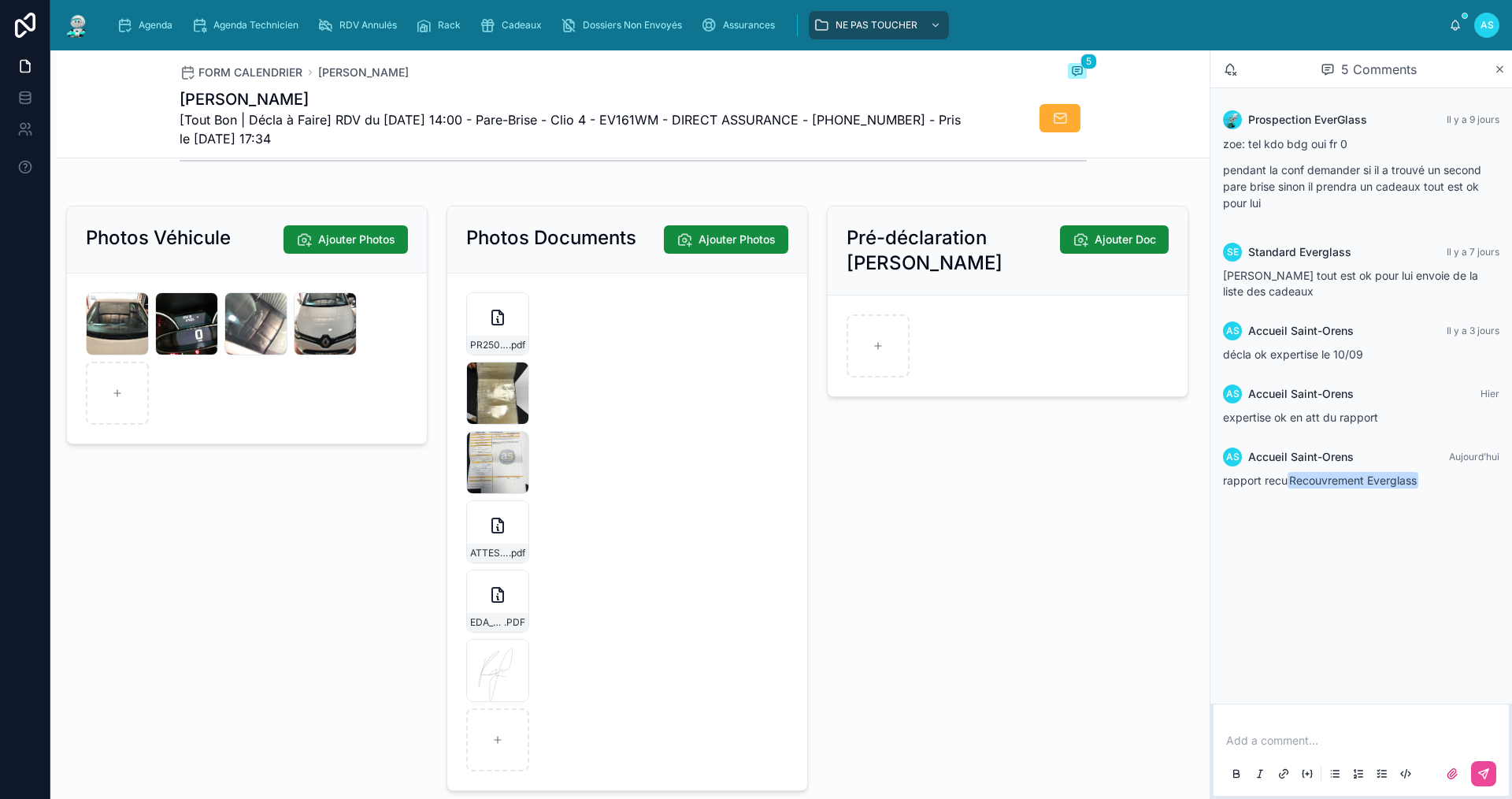
scroll to position [2127, 0]
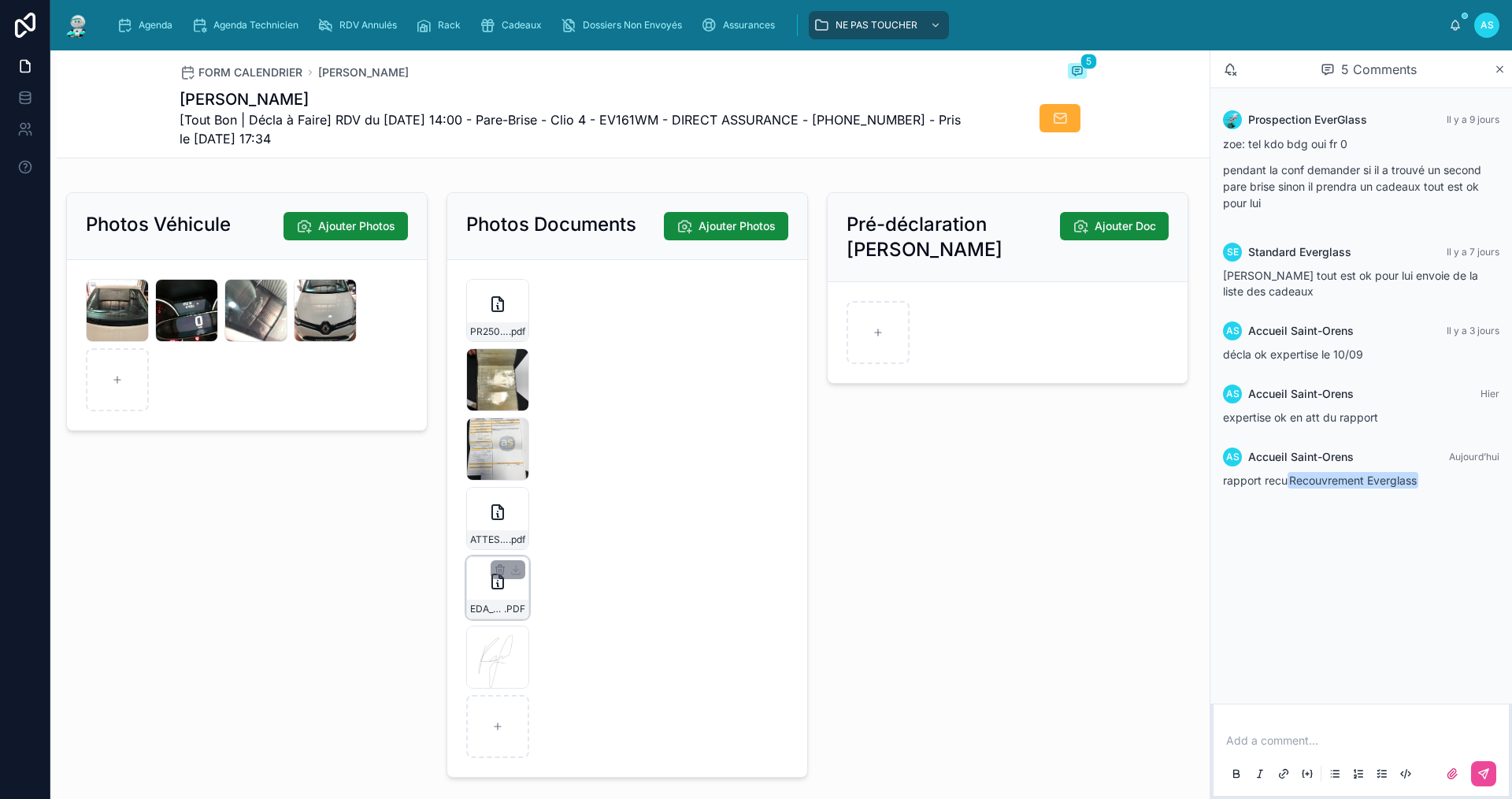
click at [480, 614] on div "EDA_250910195029_NY-C4HSYX2_63 .PDF" at bounding box center [497, 609] width 61 height 19
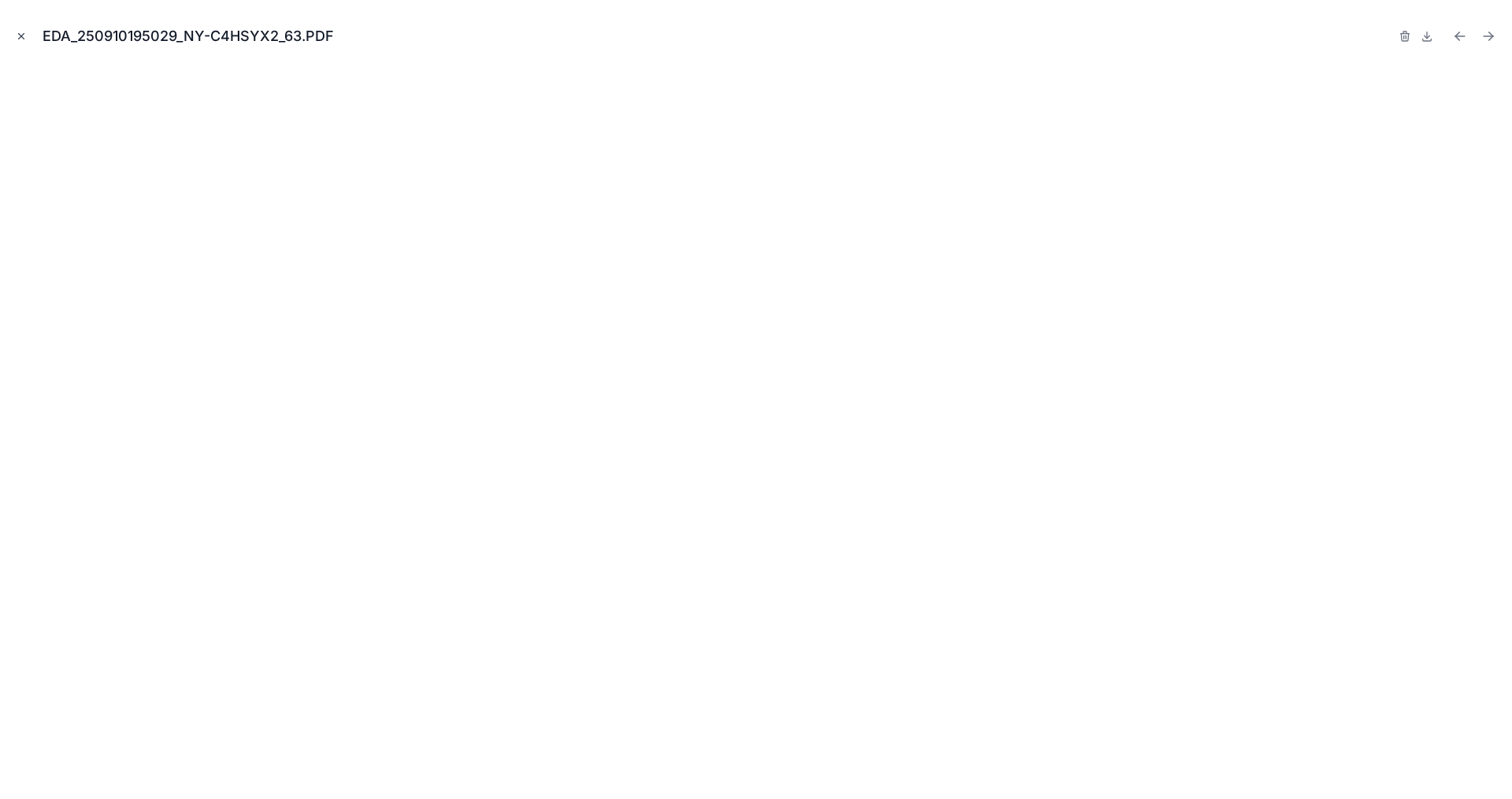
click at [16, 34] on icon "Close modal" at bounding box center [21, 36] width 11 height 11
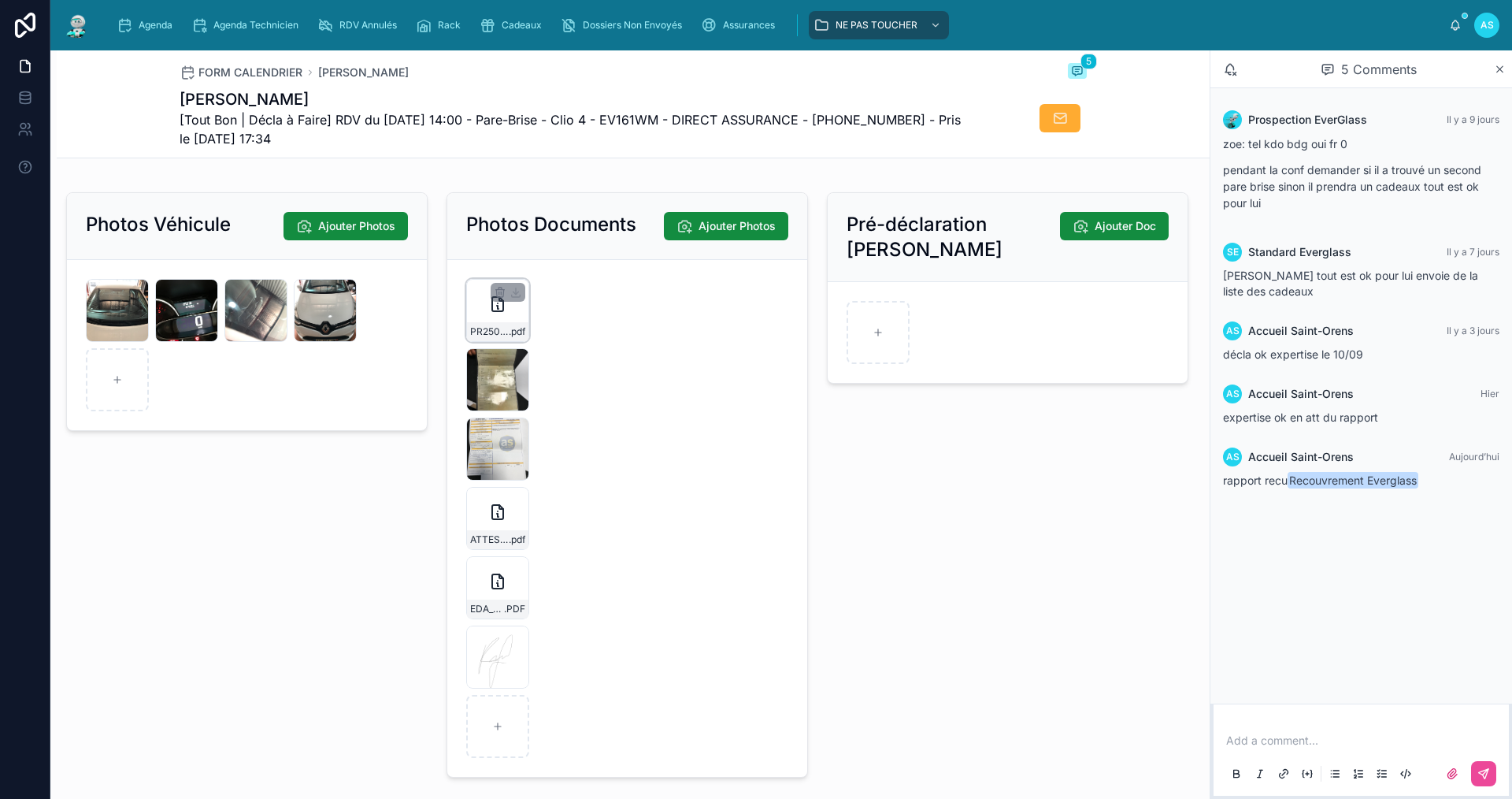
click at [480, 330] on div "PR2509-1709 .pdf" at bounding box center [497, 310] width 63 height 63
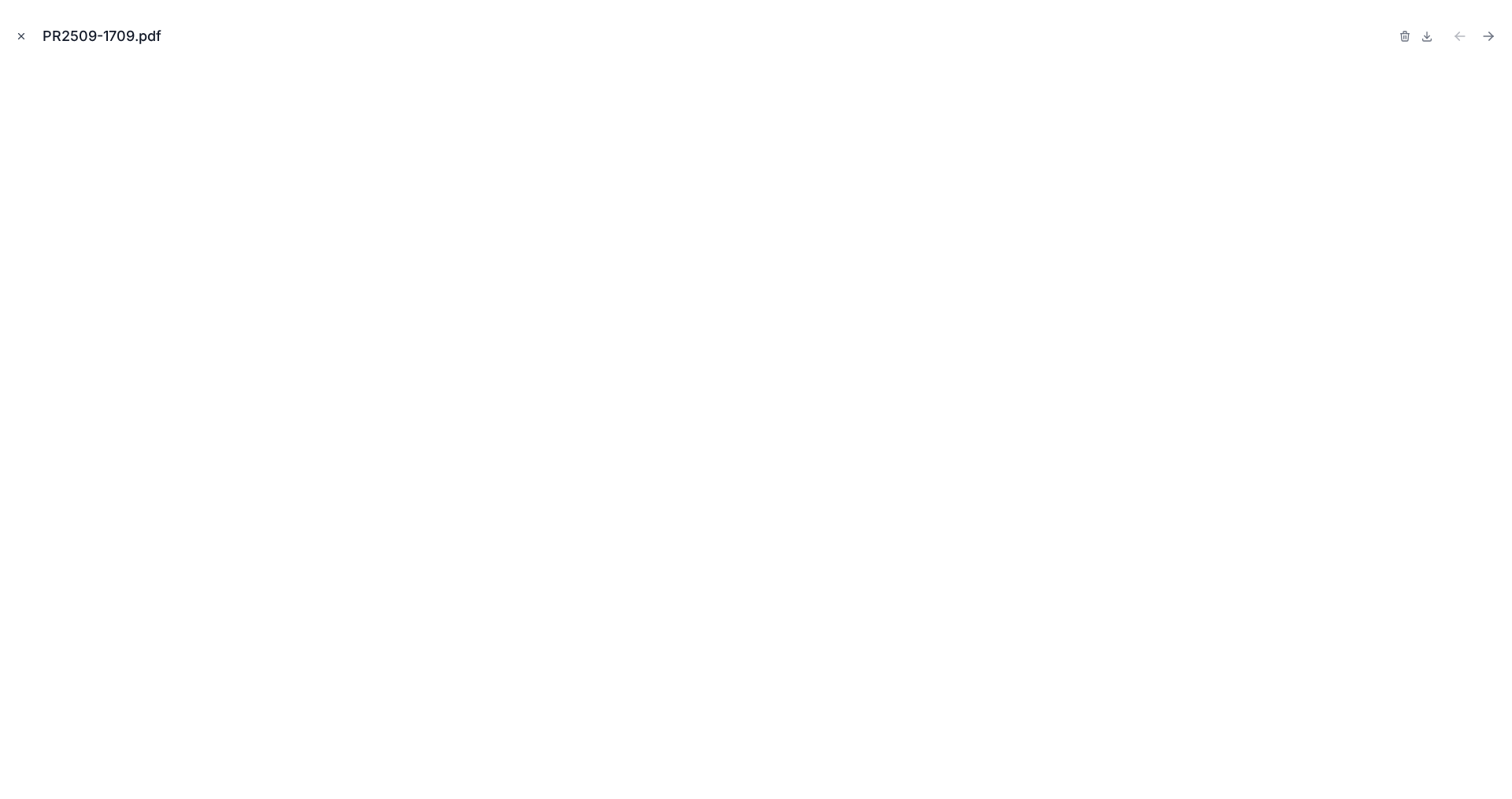
click at [18, 41] on icon "Close modal" at bounding box center [21, 36] width 11 height 11
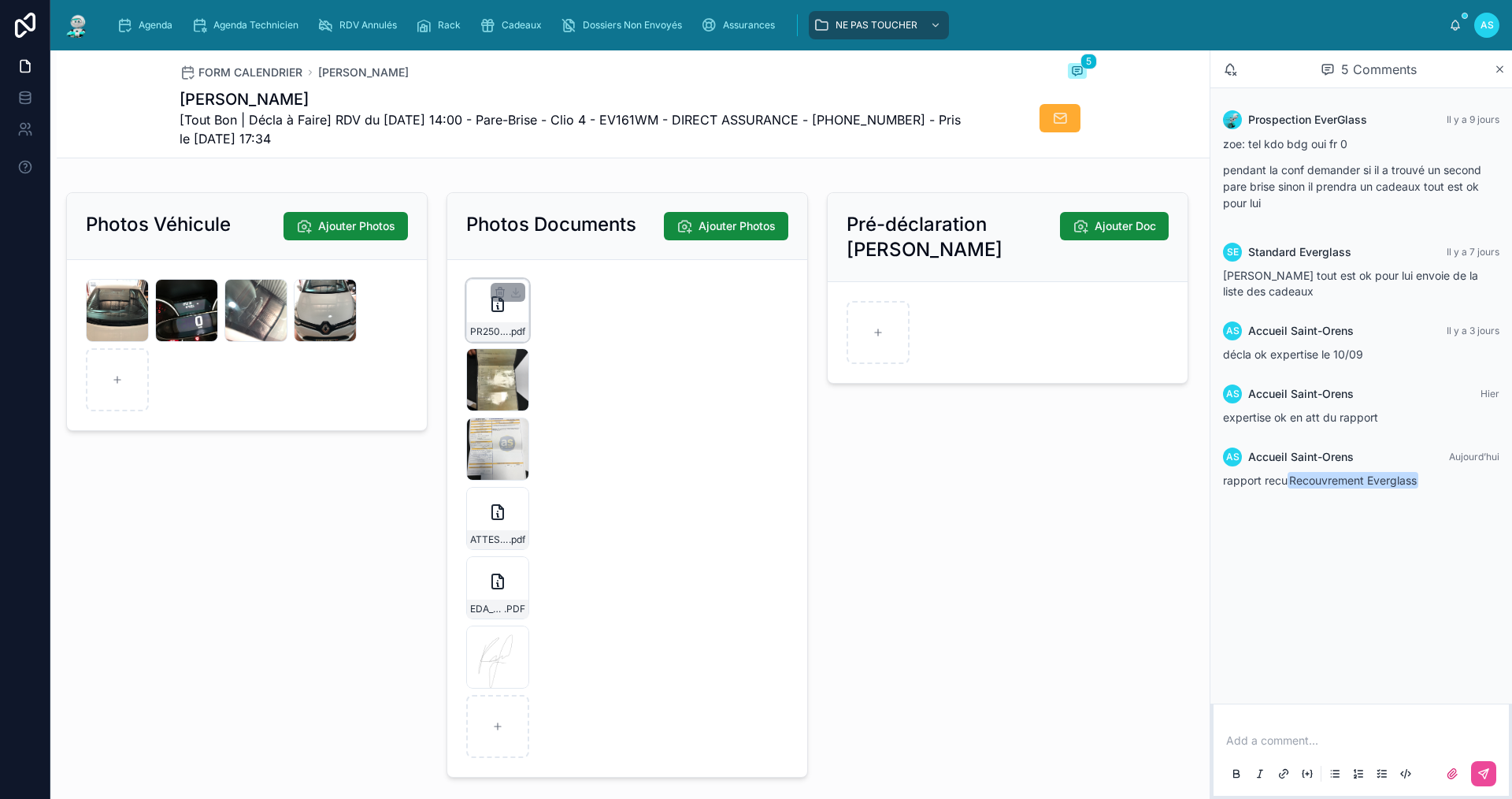
click at [483, 327] on div "PR2509-1709 .pdf" at bounding box center [497, 310] width 63 height 63
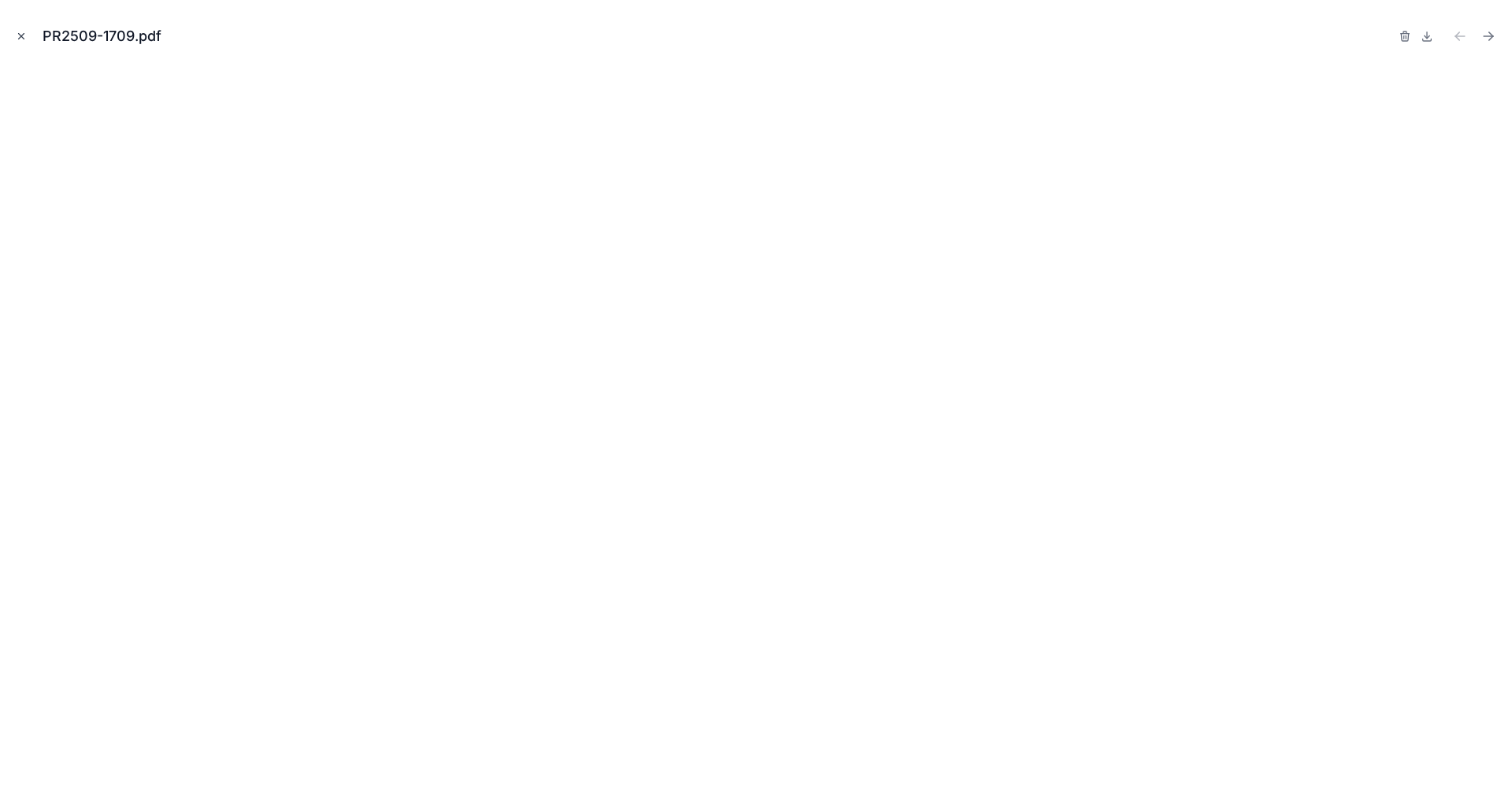
click at [21, 38] on icon "Close modal" at bounding box center [21, 36] width 11 height 11
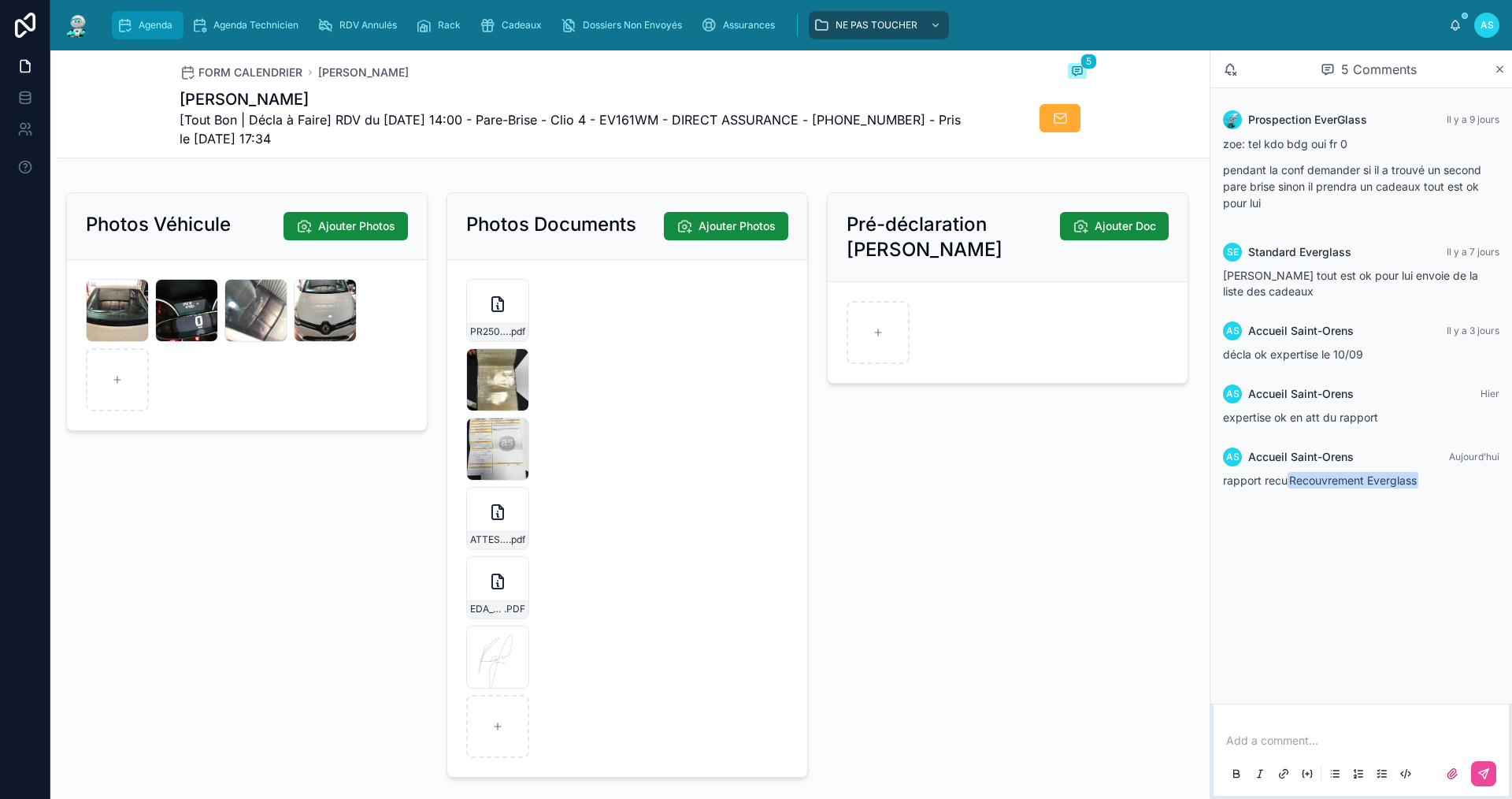
click at [157, 29] on span "Agenda" at bounding box center [155, 25] width 34 height 13
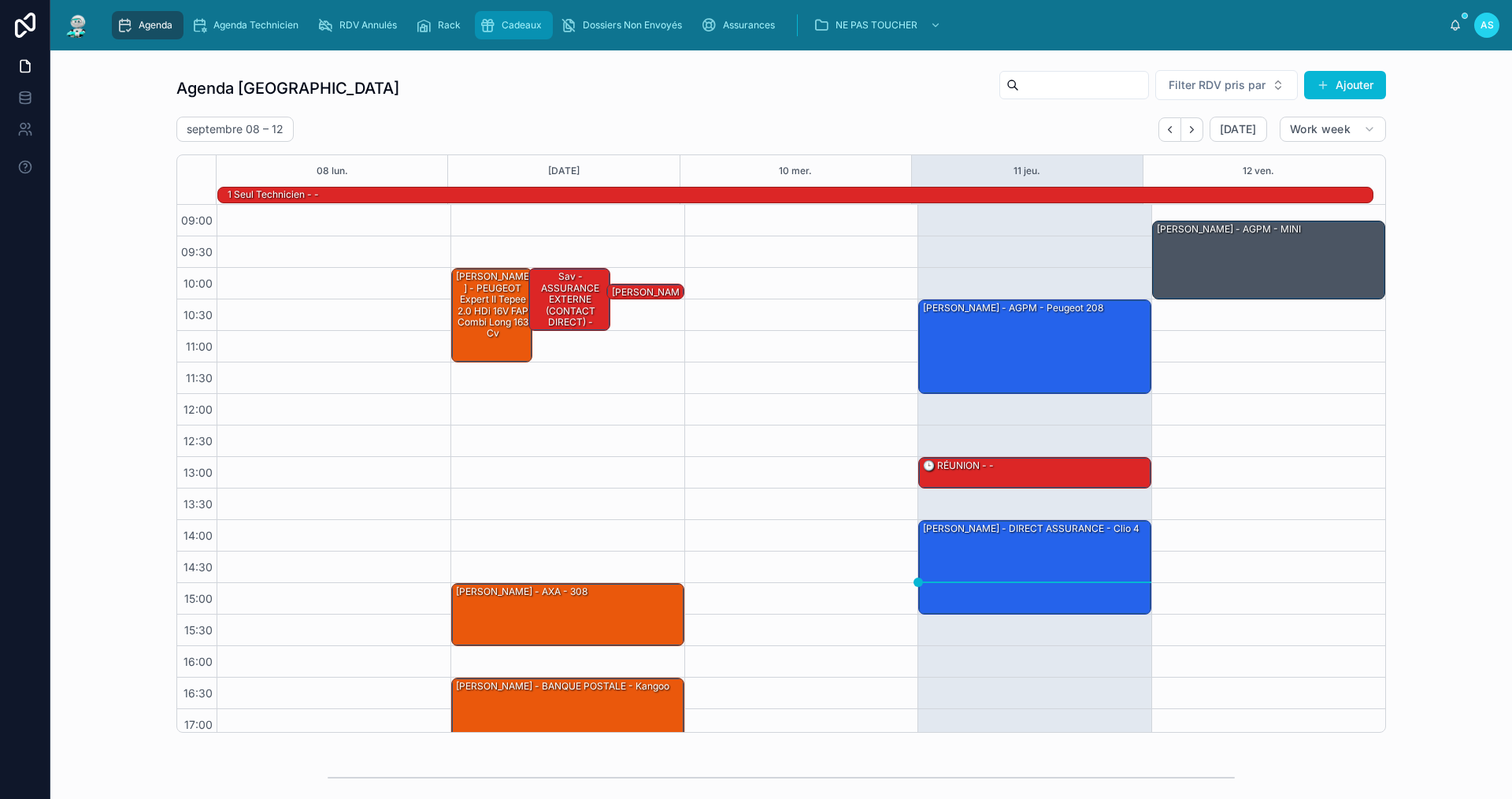
click at [487, 29] on icon "scrollable content" at bounding box center [488, 25] width 16 height 16
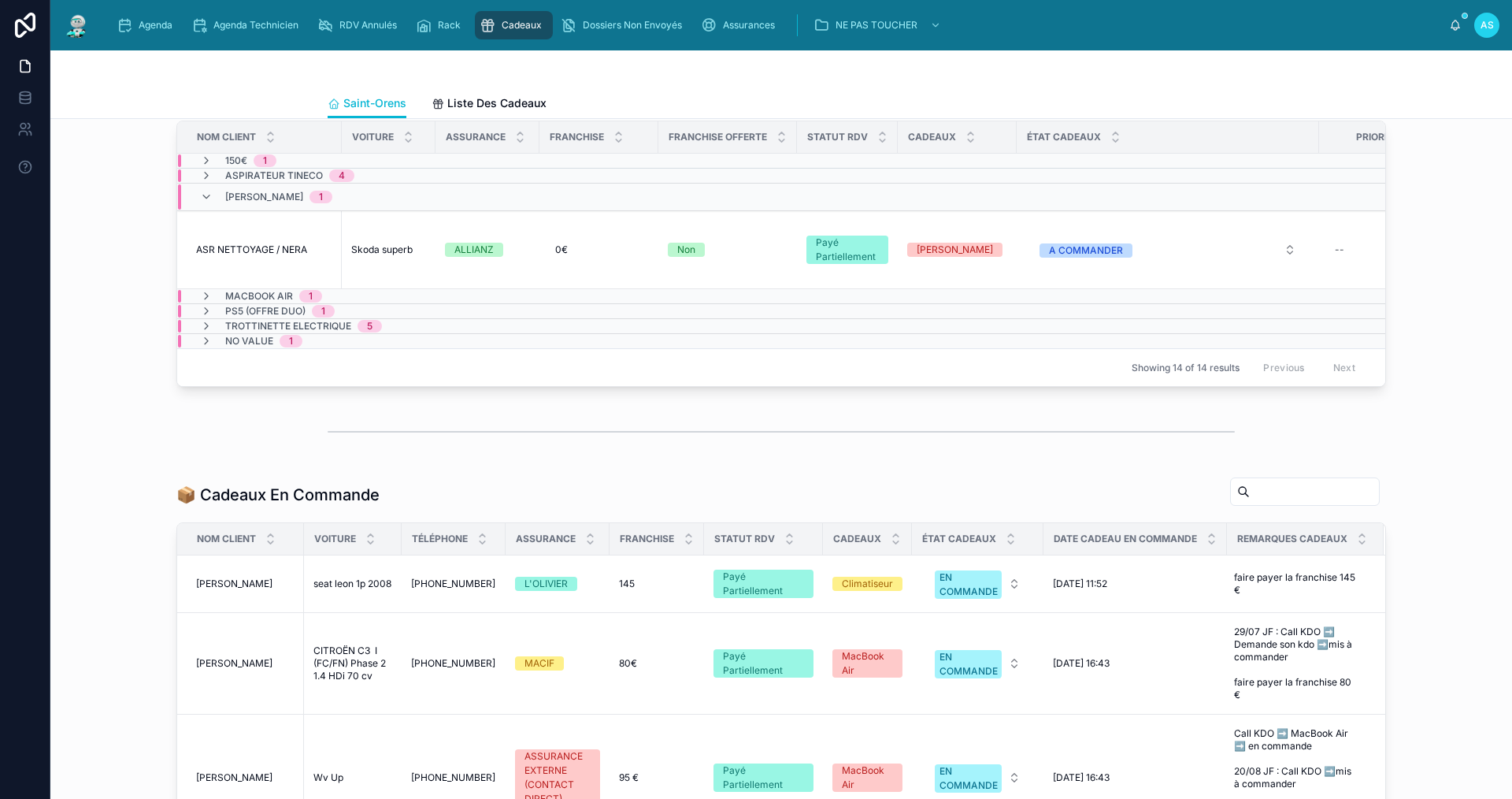
scroll to position [394, 0]
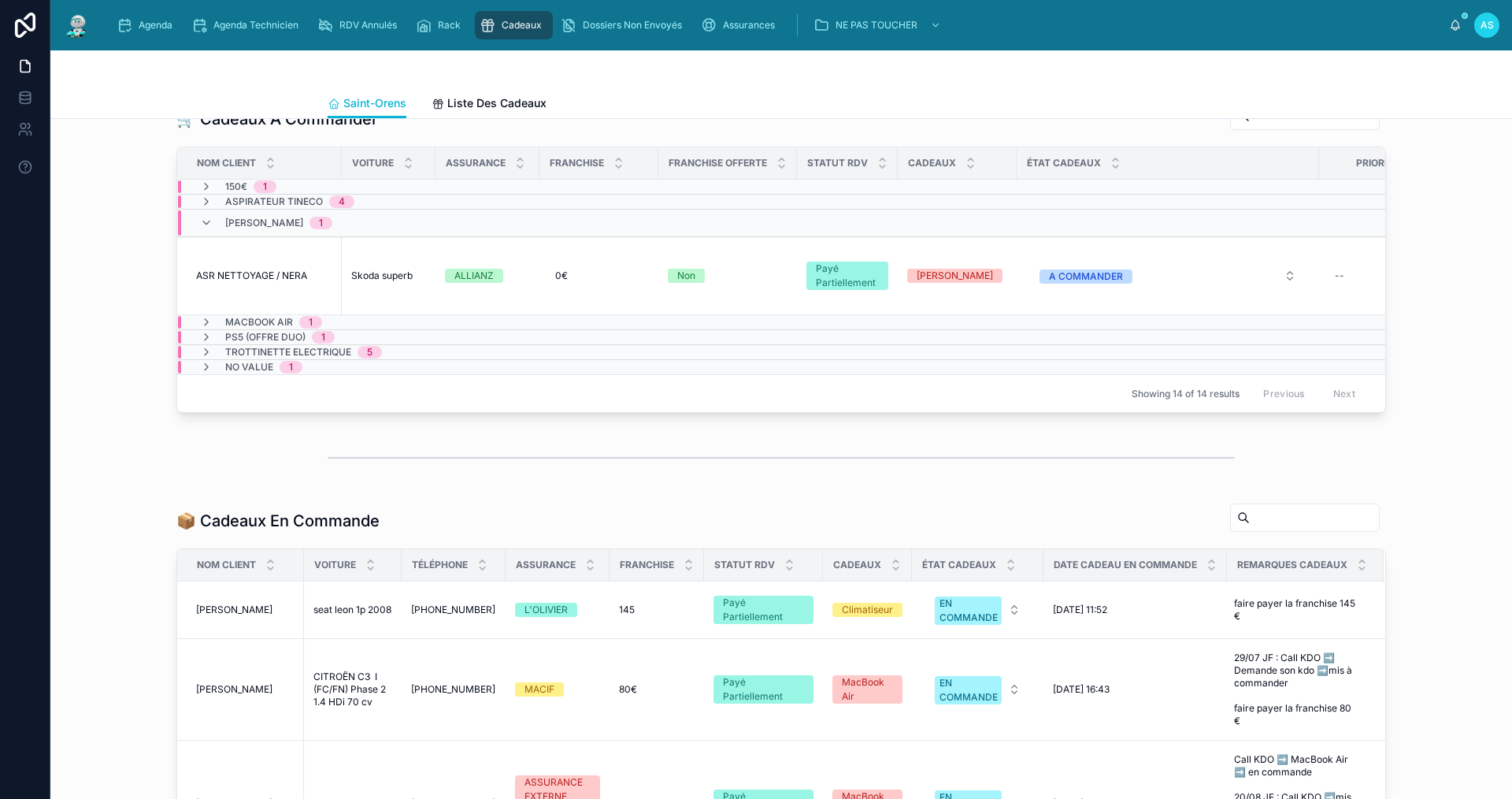
click at [308, 208] on span "Aspirateur TINECO" at bounding box center [273, 202] width 97 height 13
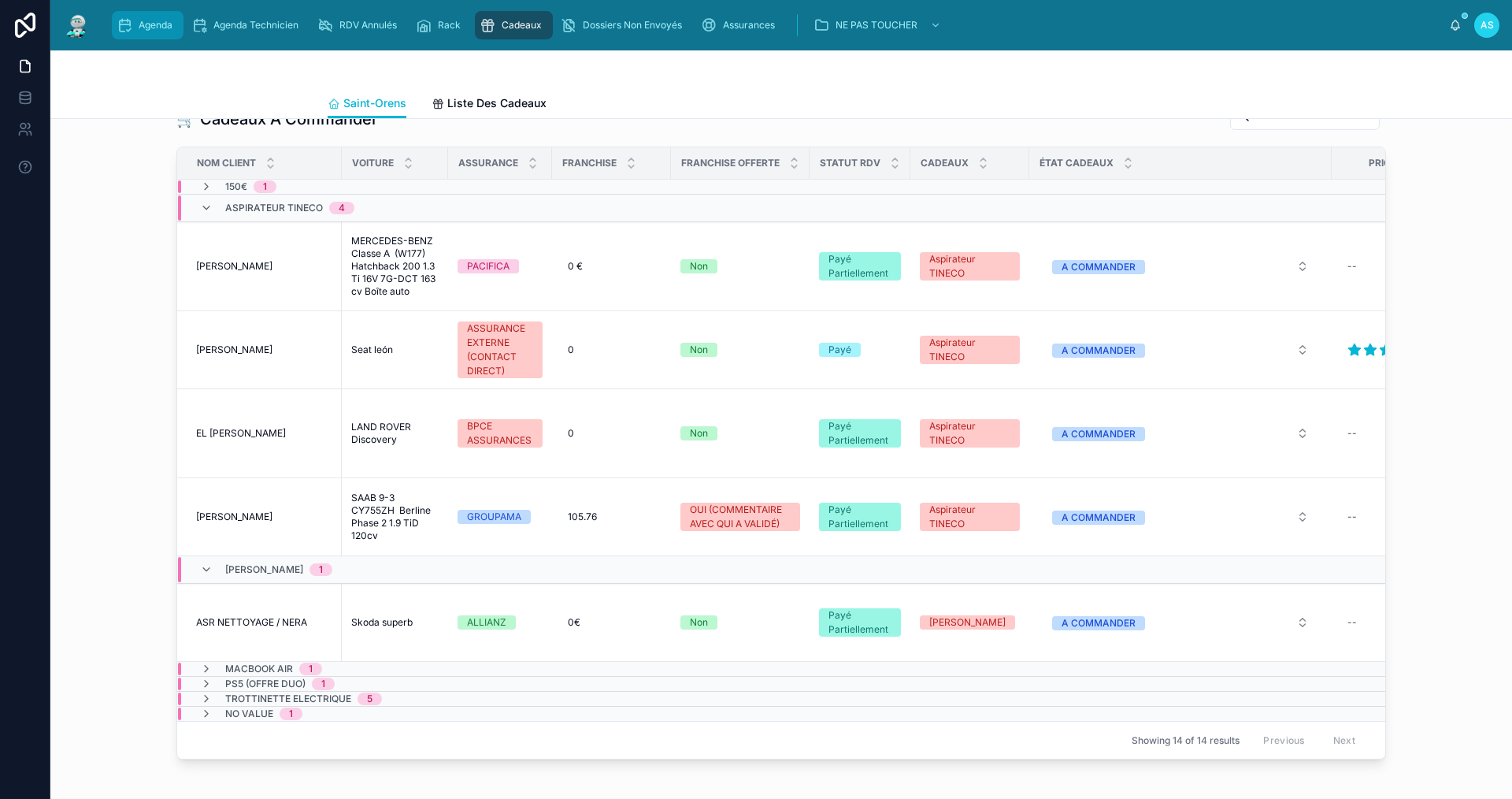
click at [125, 24] on icon "scrollable content" at bounding box center [124, 25] width 16 height 16
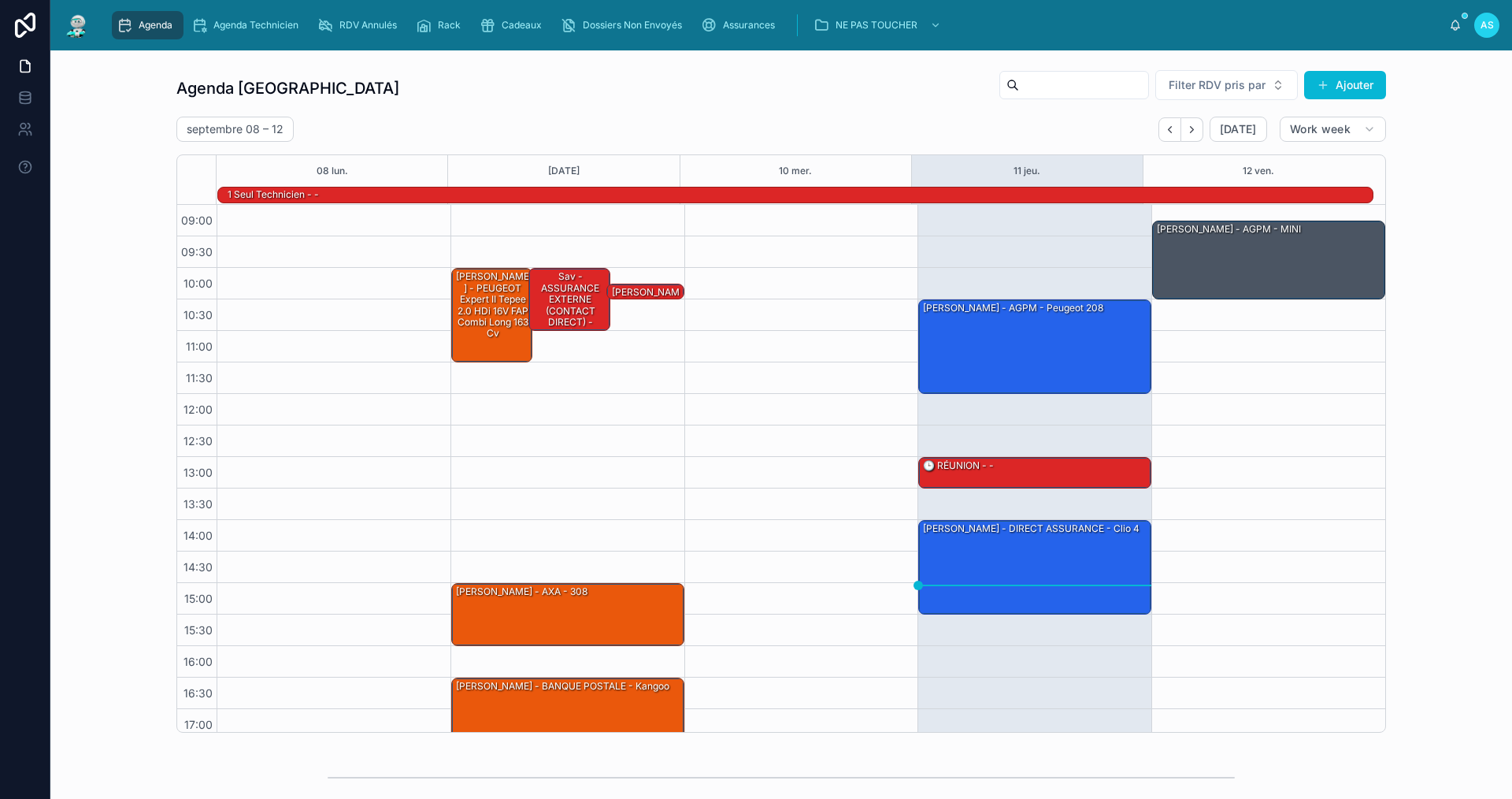
scroll to position [41, 0]
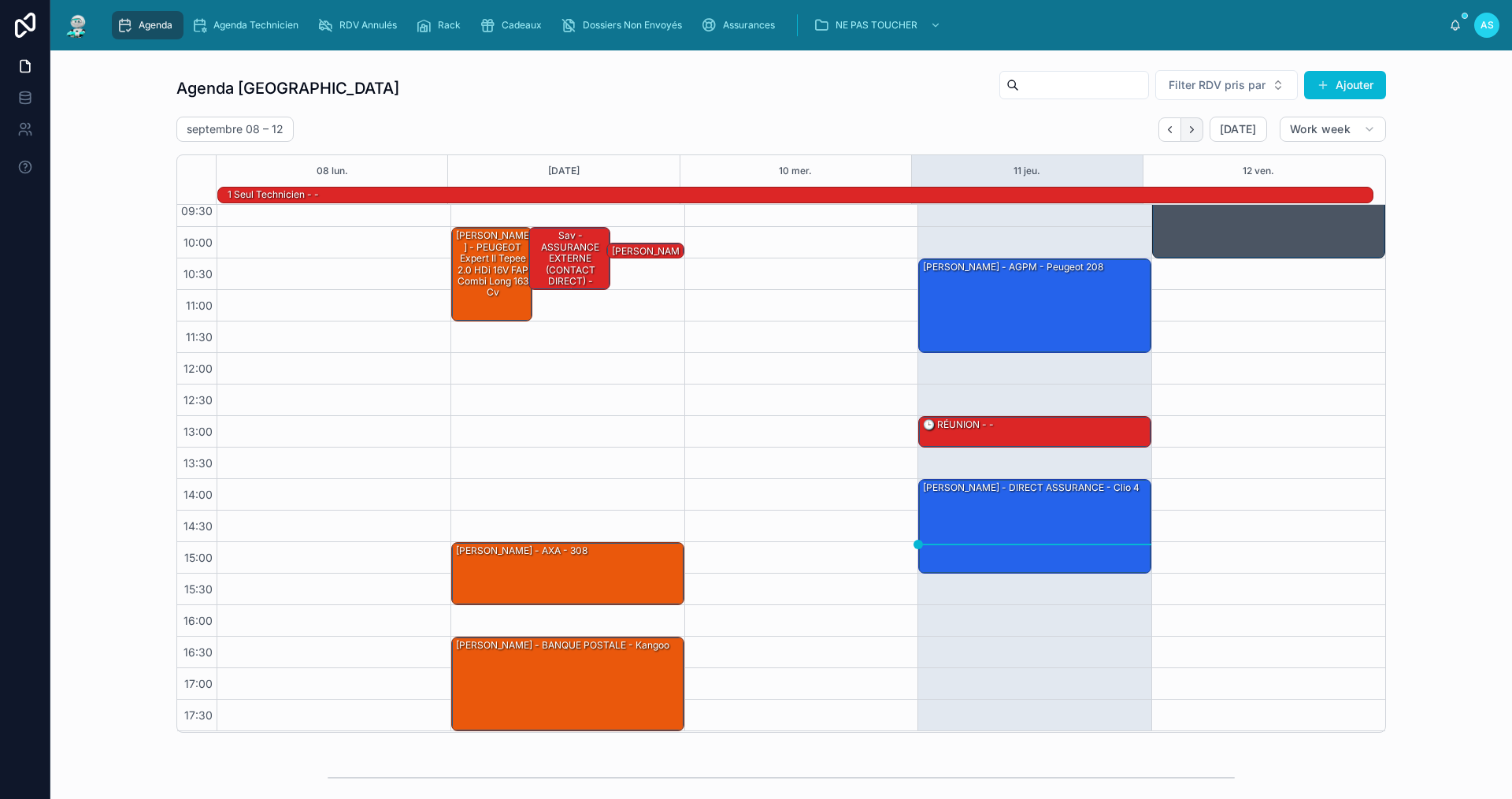
click at [1181, 131] on button "Next" at bounding box center [1192, 129] width 22 height 24
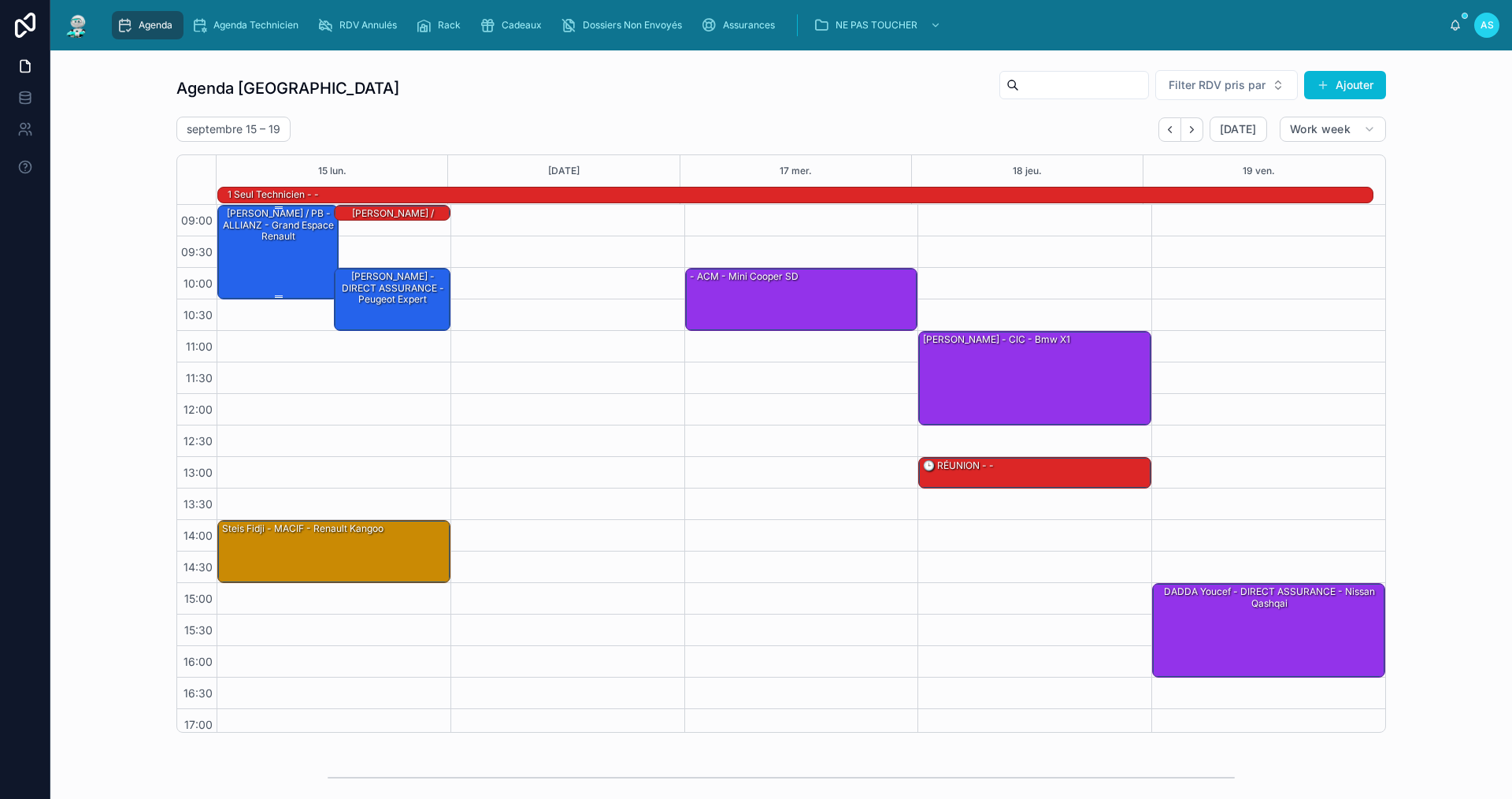
click at [300, 241] on div "[PERSON_NAME] / PB - ALLIANZ - Grand espace Renault" at bounding box center [278, 224] width 116 height 37
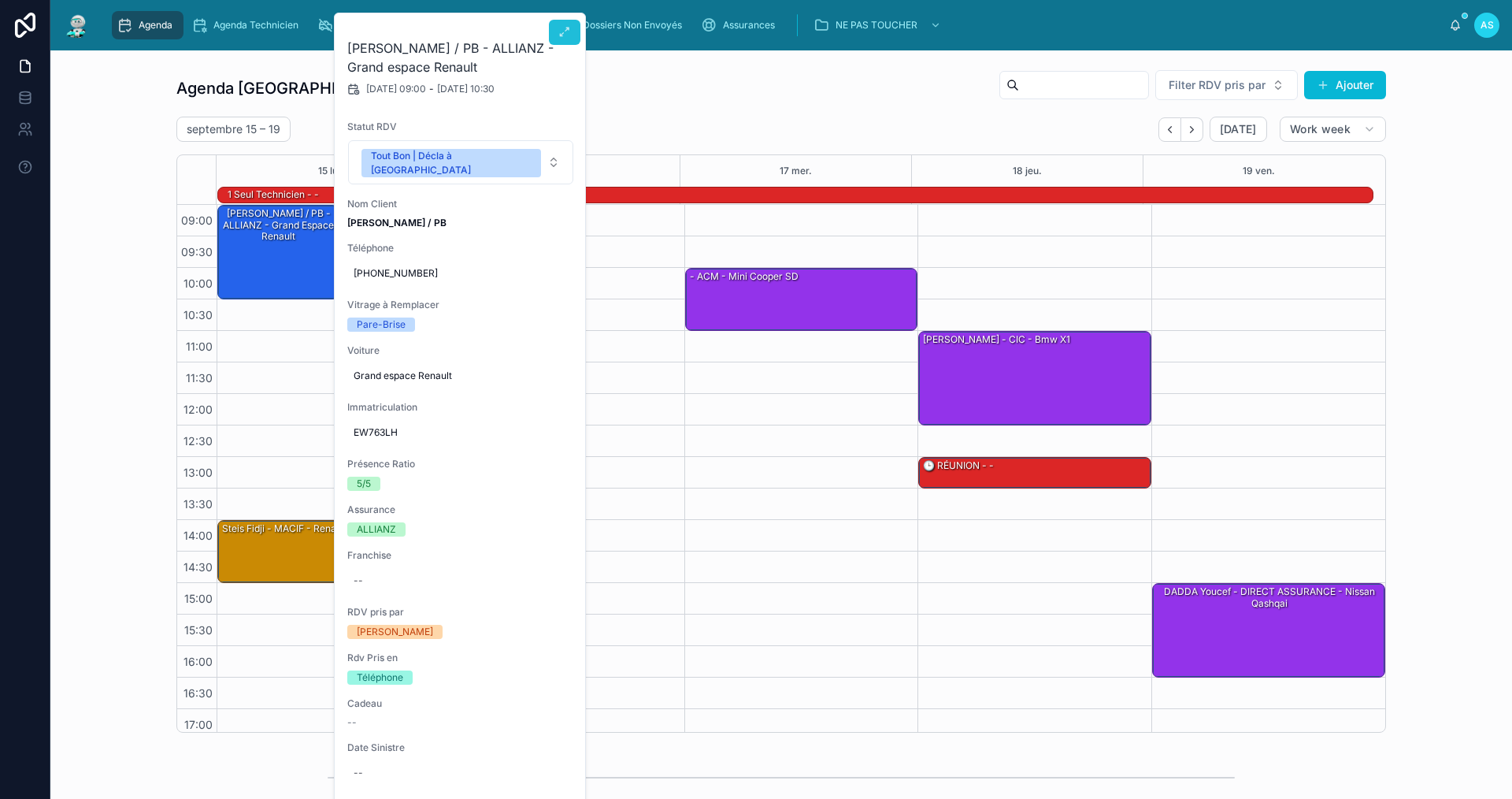
click at [556, 41] on button at bounding box center [564, 32] width 32 height 25
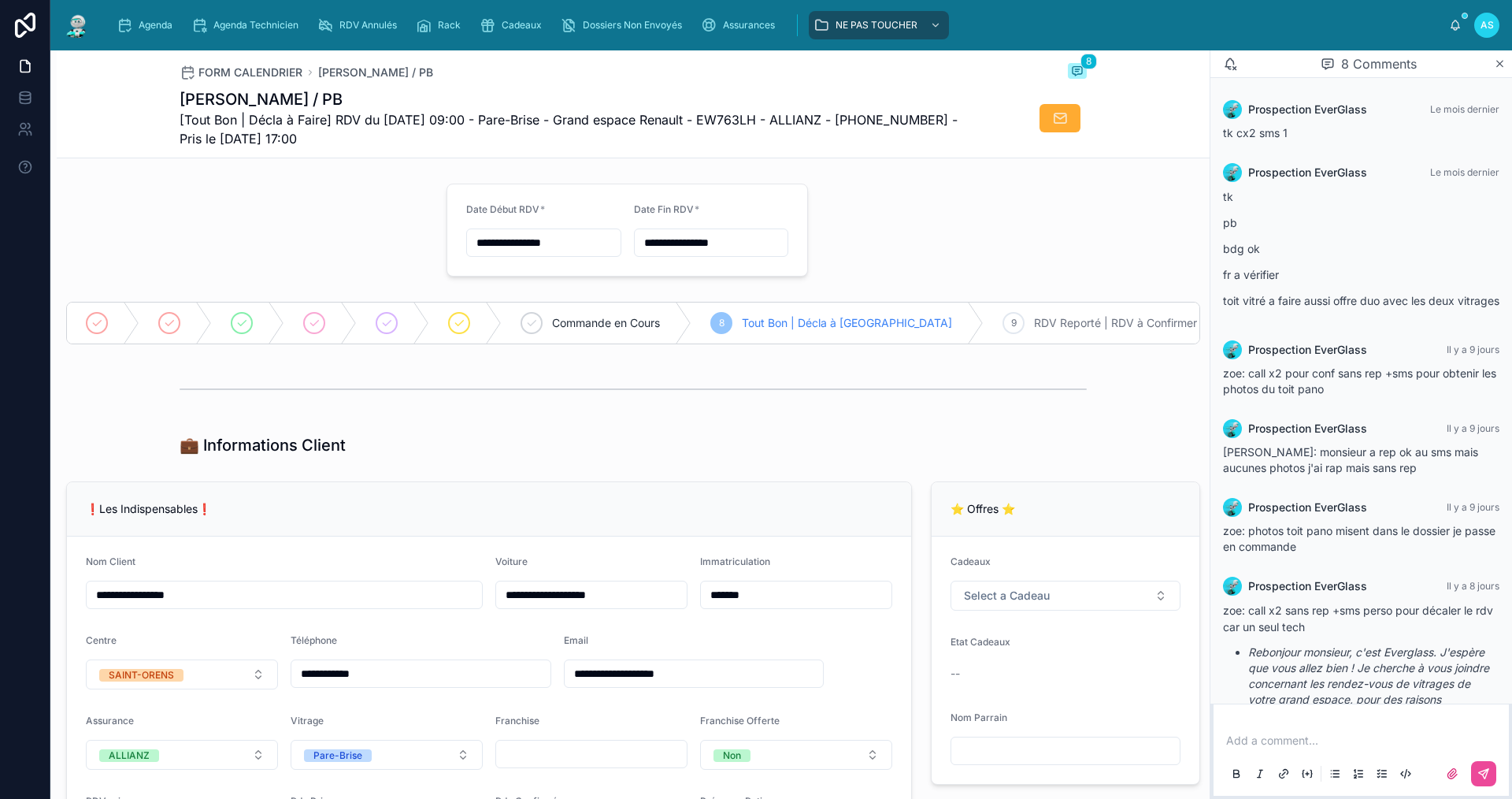
scroll to position [342, 0]
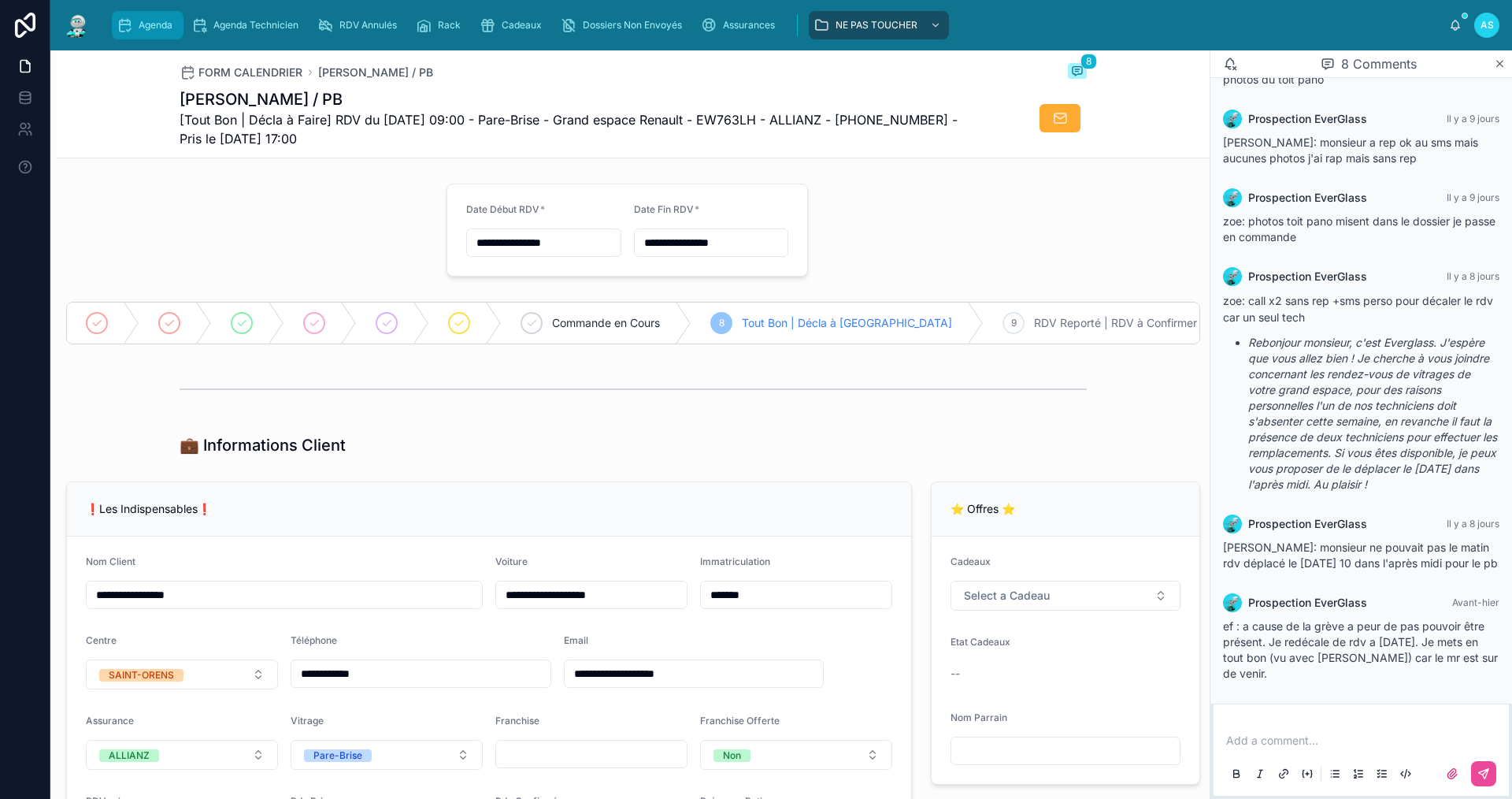
click at [160, 13] on div "Agenda" at bounding box center [147, 25] width 62 height 25
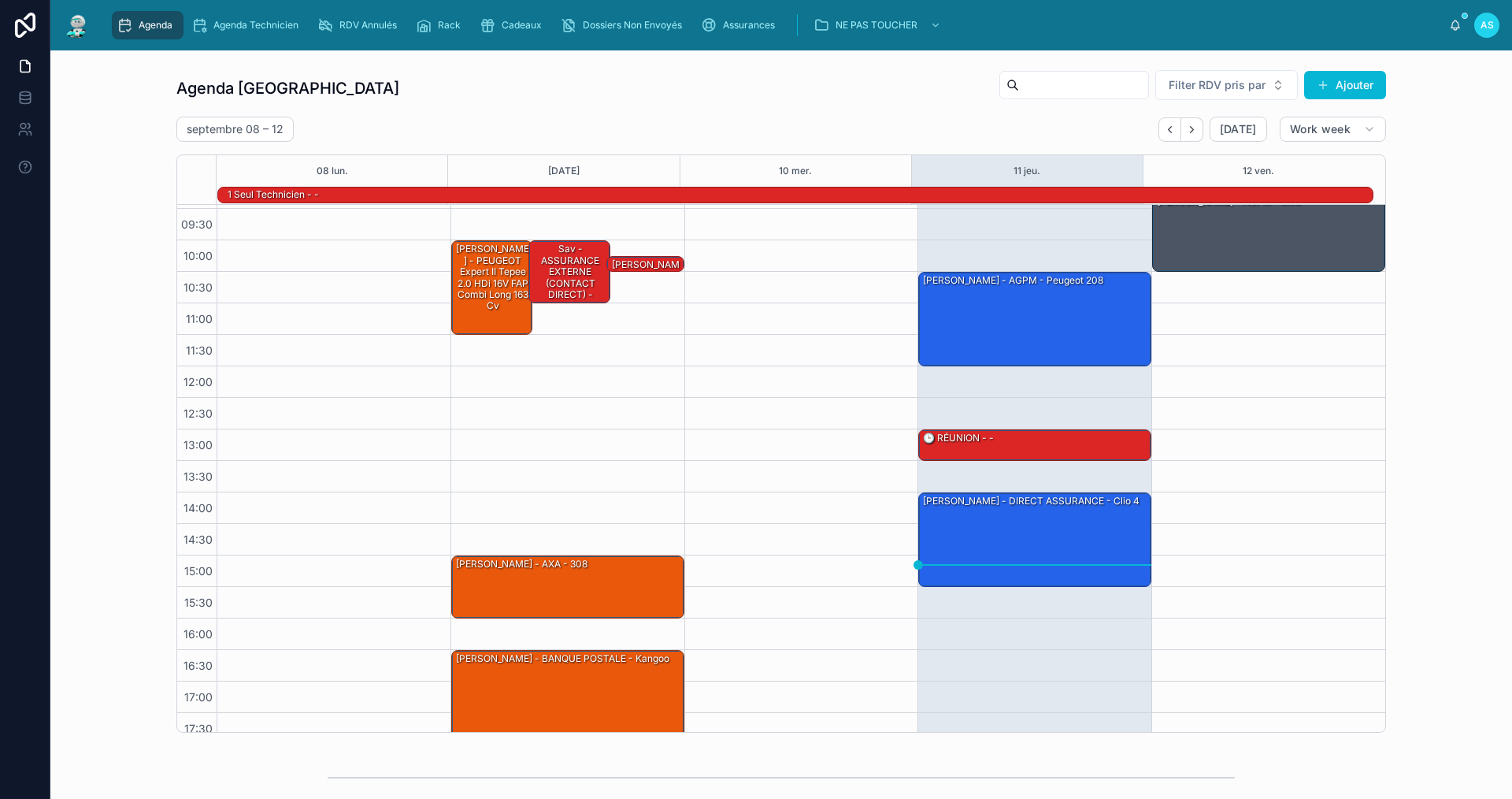
scroll to position [41, 0]
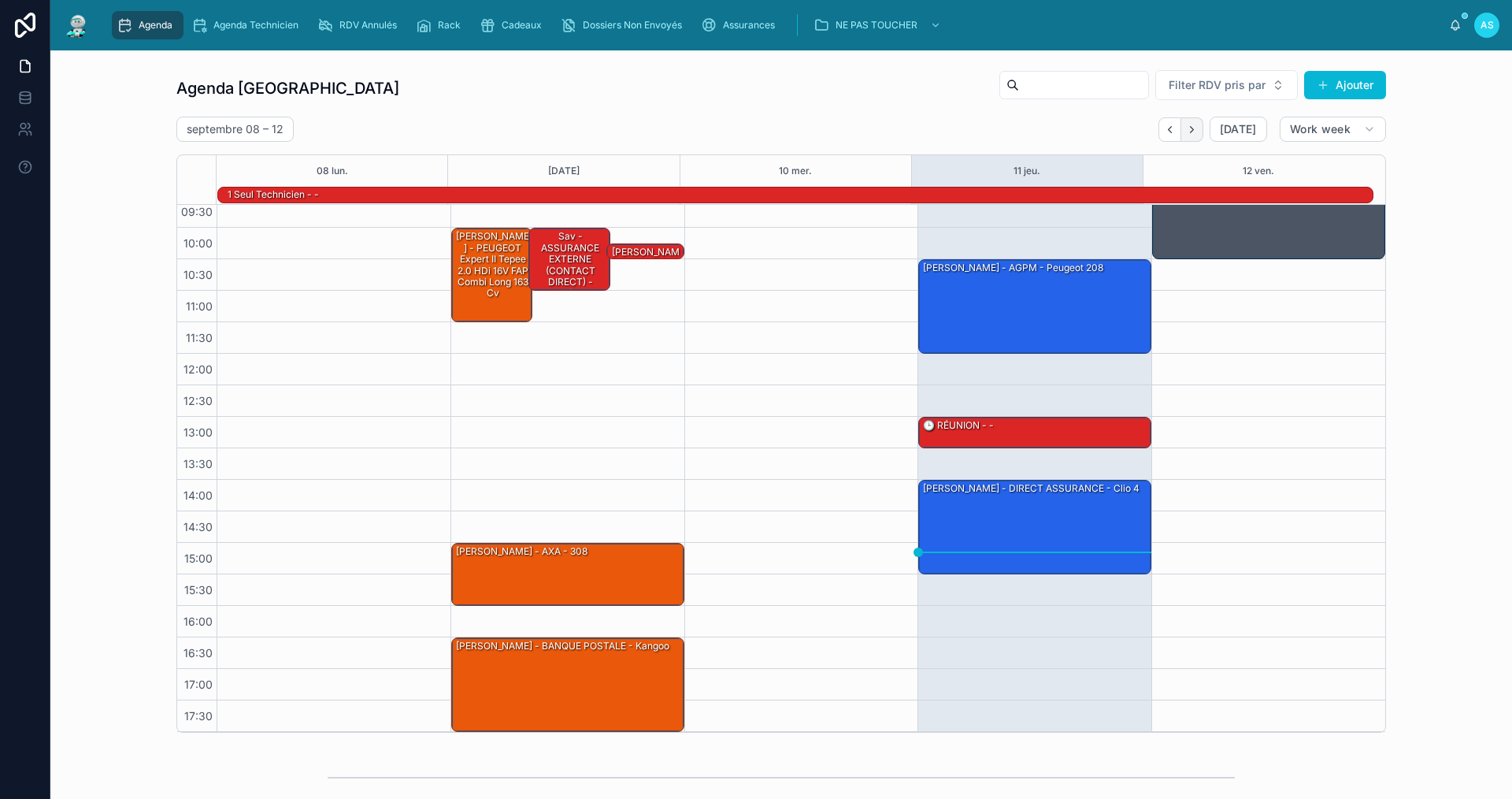
click at [1193, 126] on icon "Next" at bounding box center [1192, 129] width 12 height 12
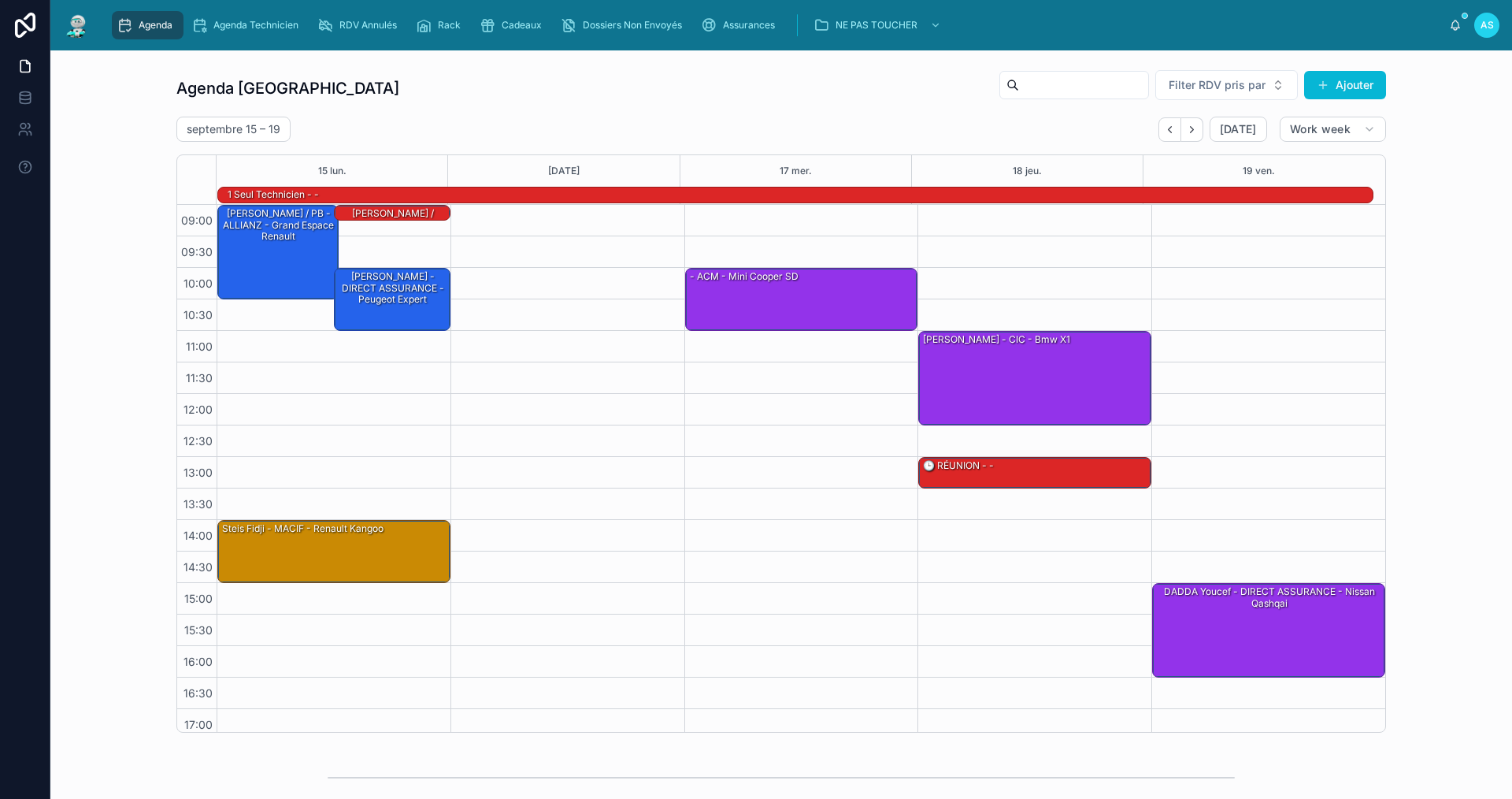
scroll to position [41, 0]
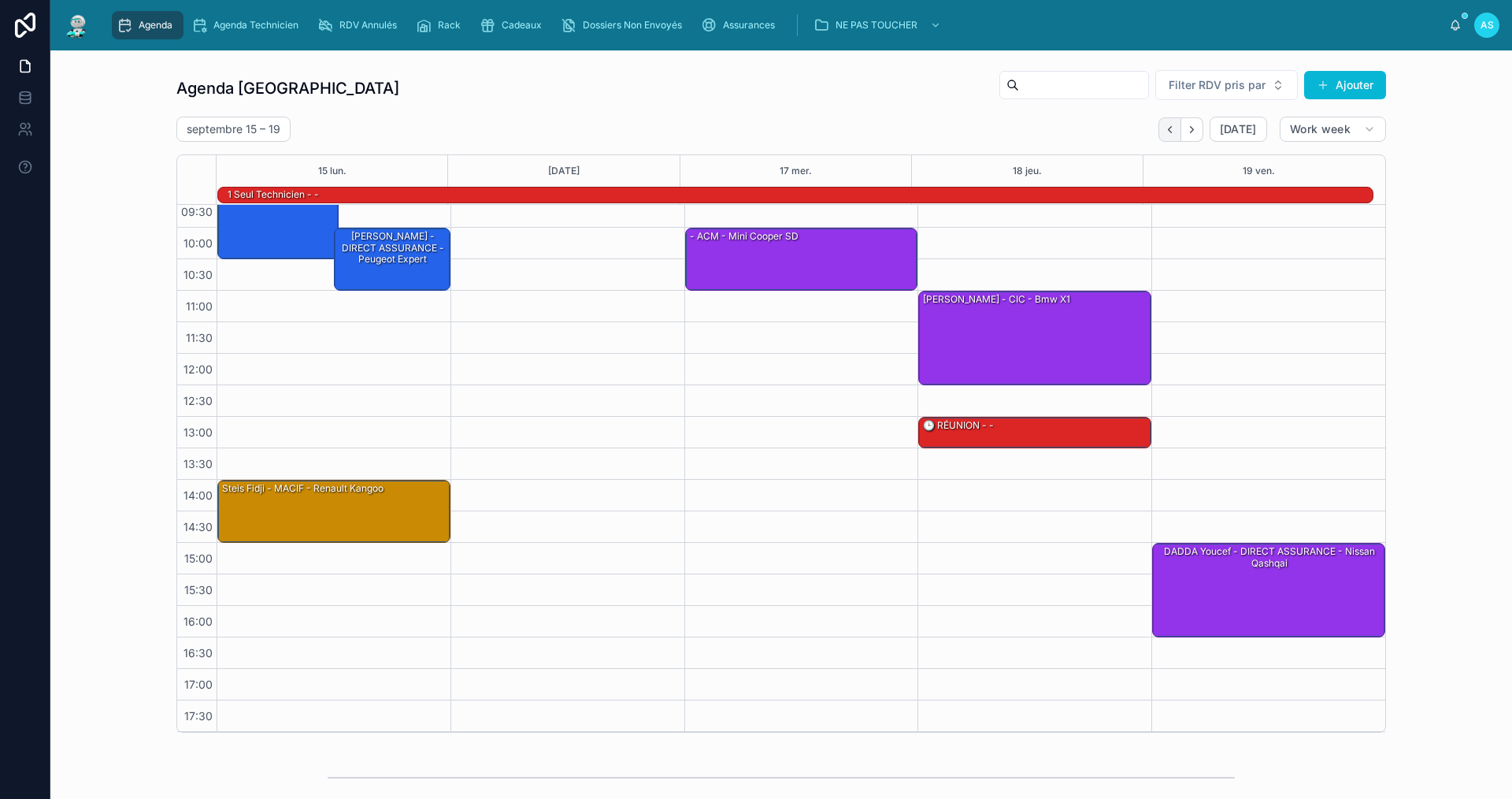
click at [1164, 124] on icon "Back" at bounding box center [1170, 129] width 12 height 12
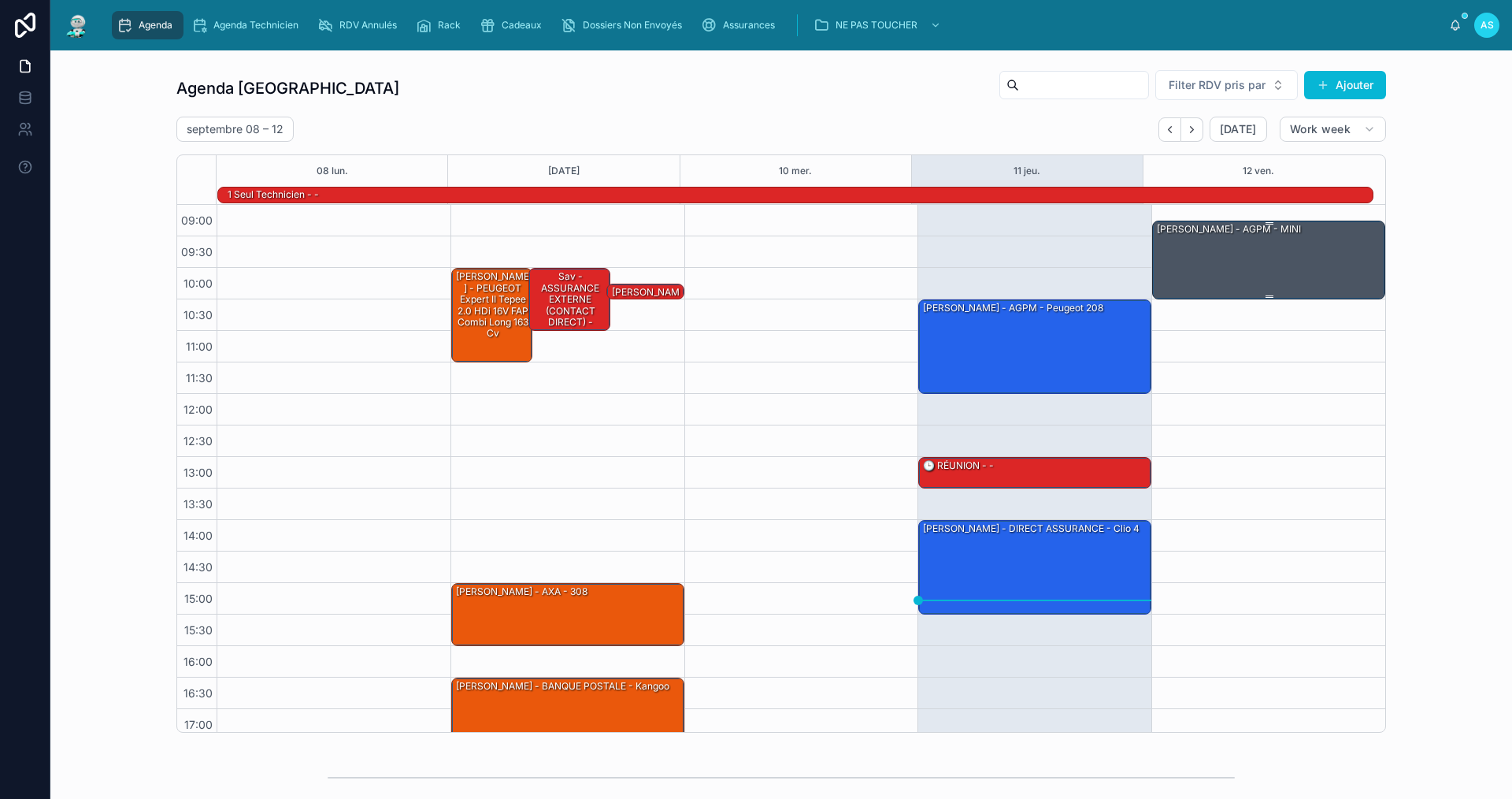
click at [1270, 268] on div "[PERSON_NAME] - AGPM - MINI" at bounding box center [1269, 259] width 228 height 76
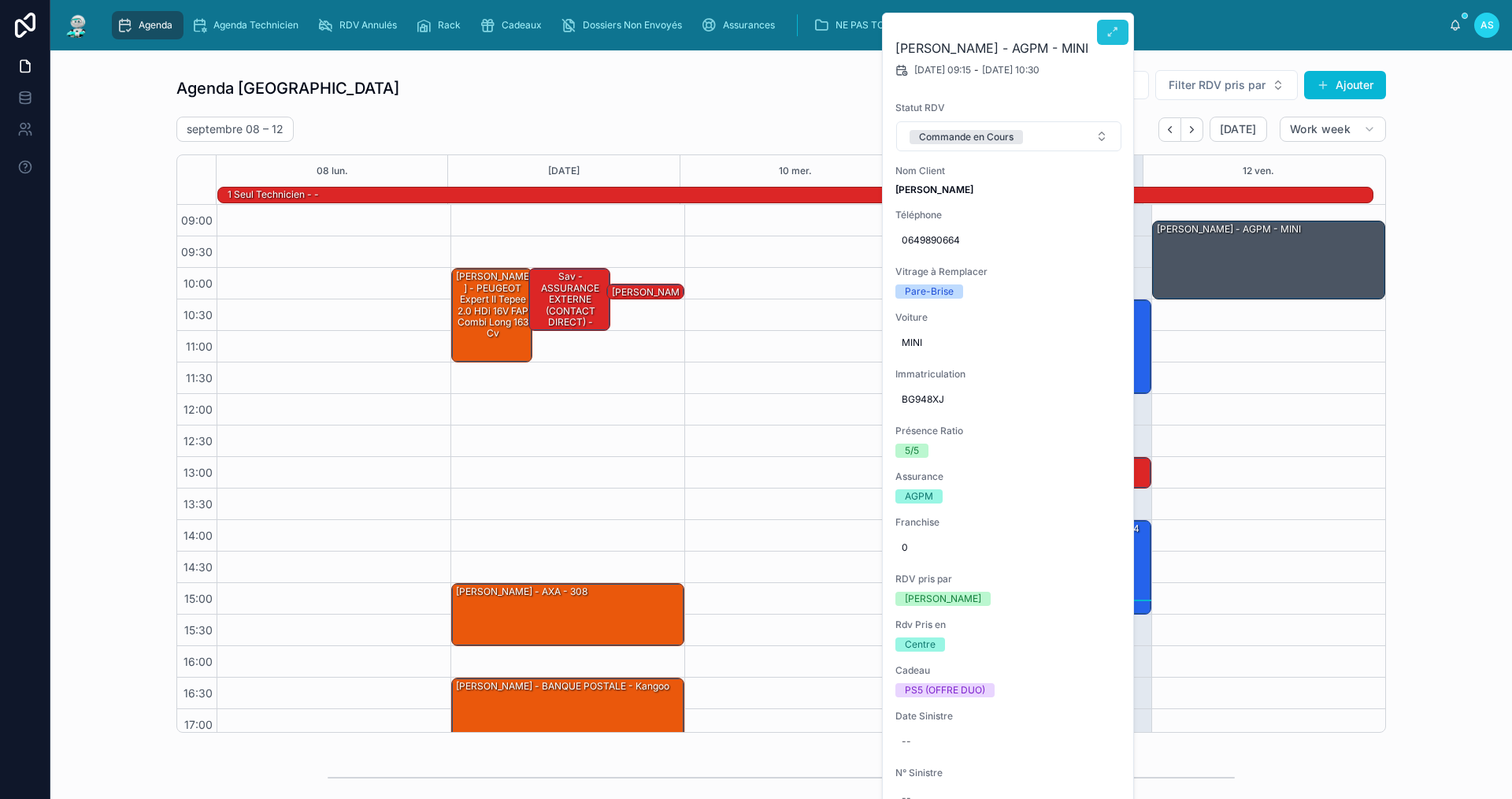
click at [1114, 34] on icon at bounding box center [1112, 32] width 13 height 13
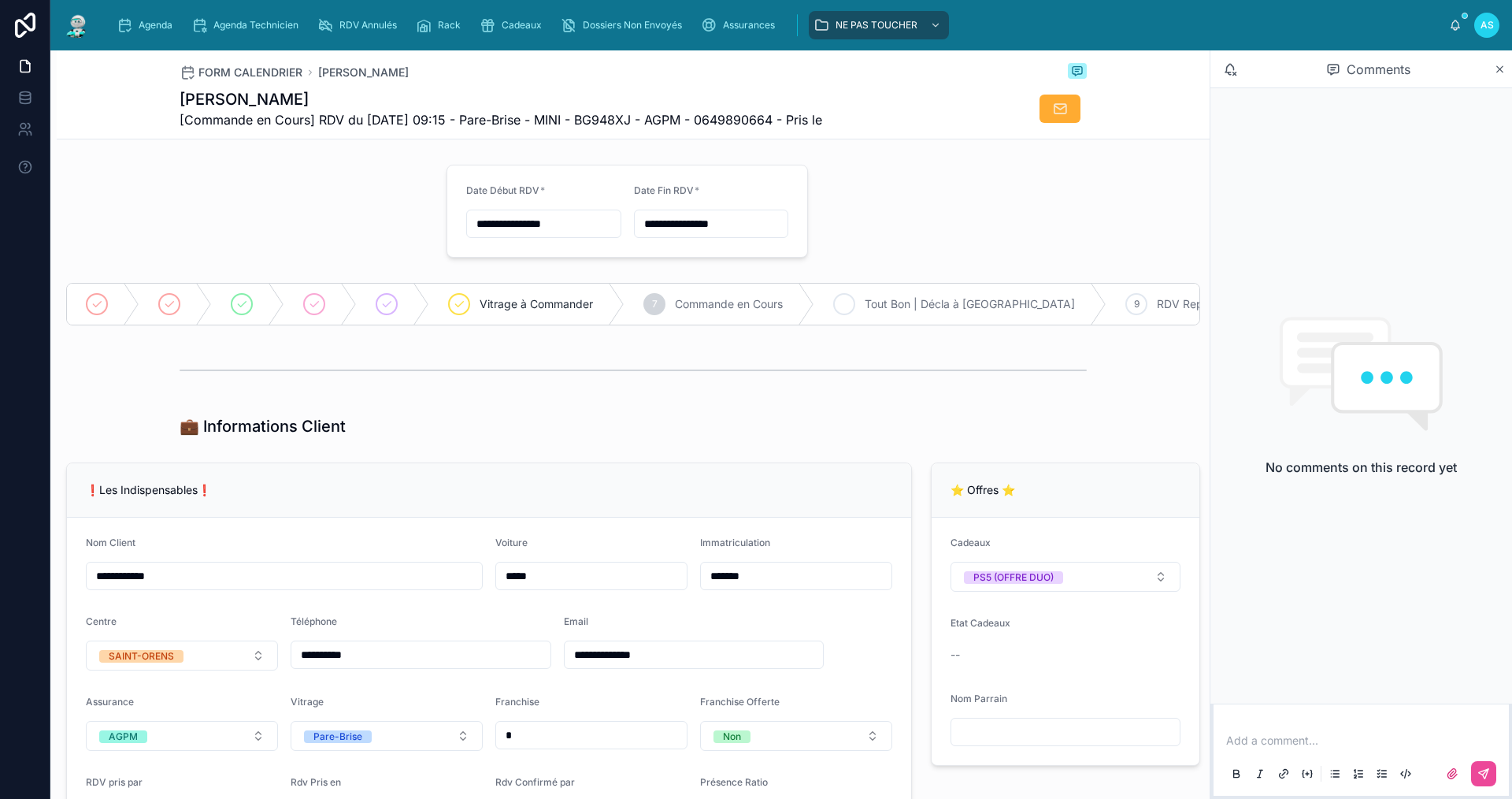
click at [855, 304] on div "8" at bounding box center [844, 304] width 22 height 22
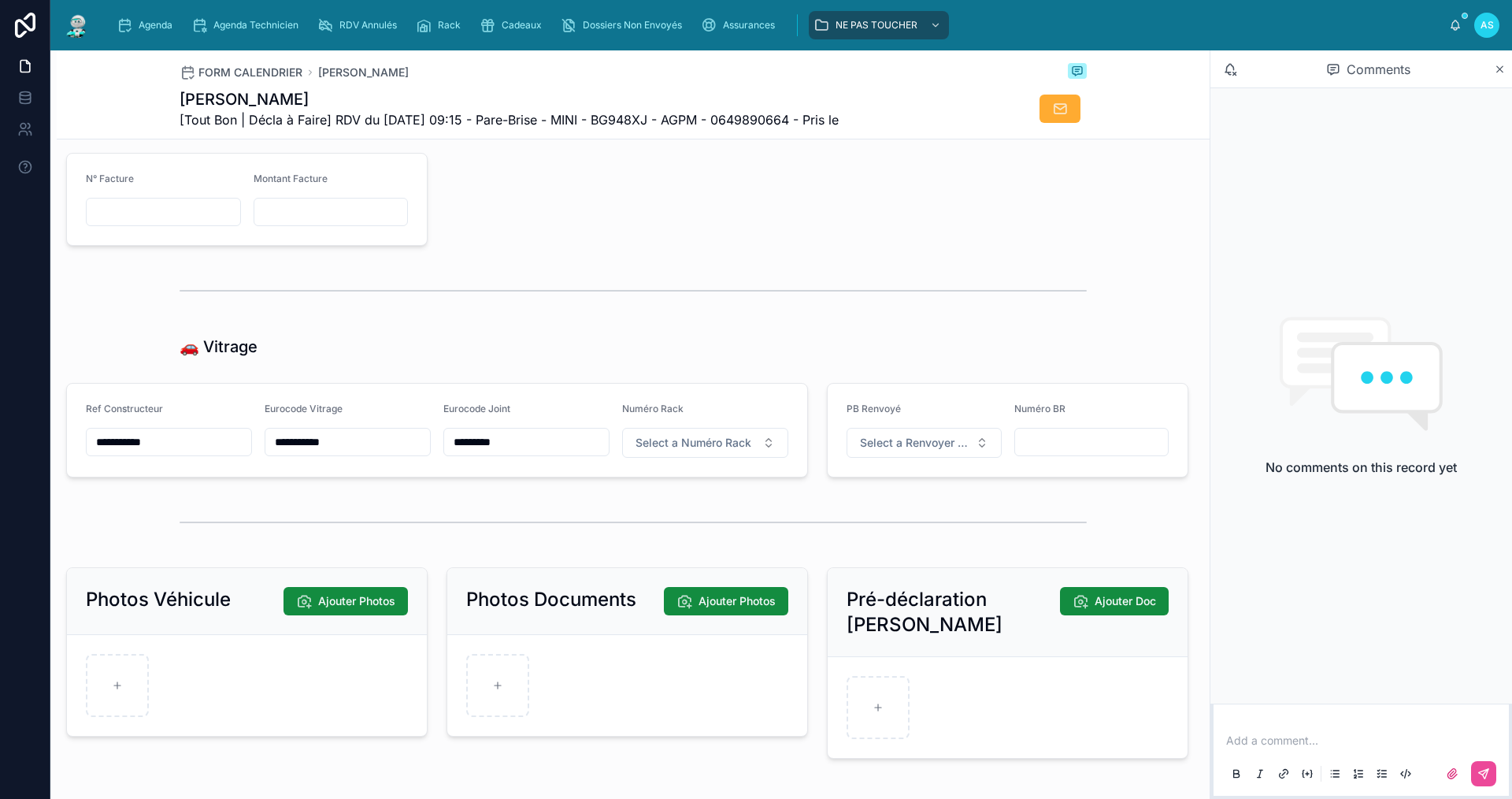
scroll to position [1955, 0]
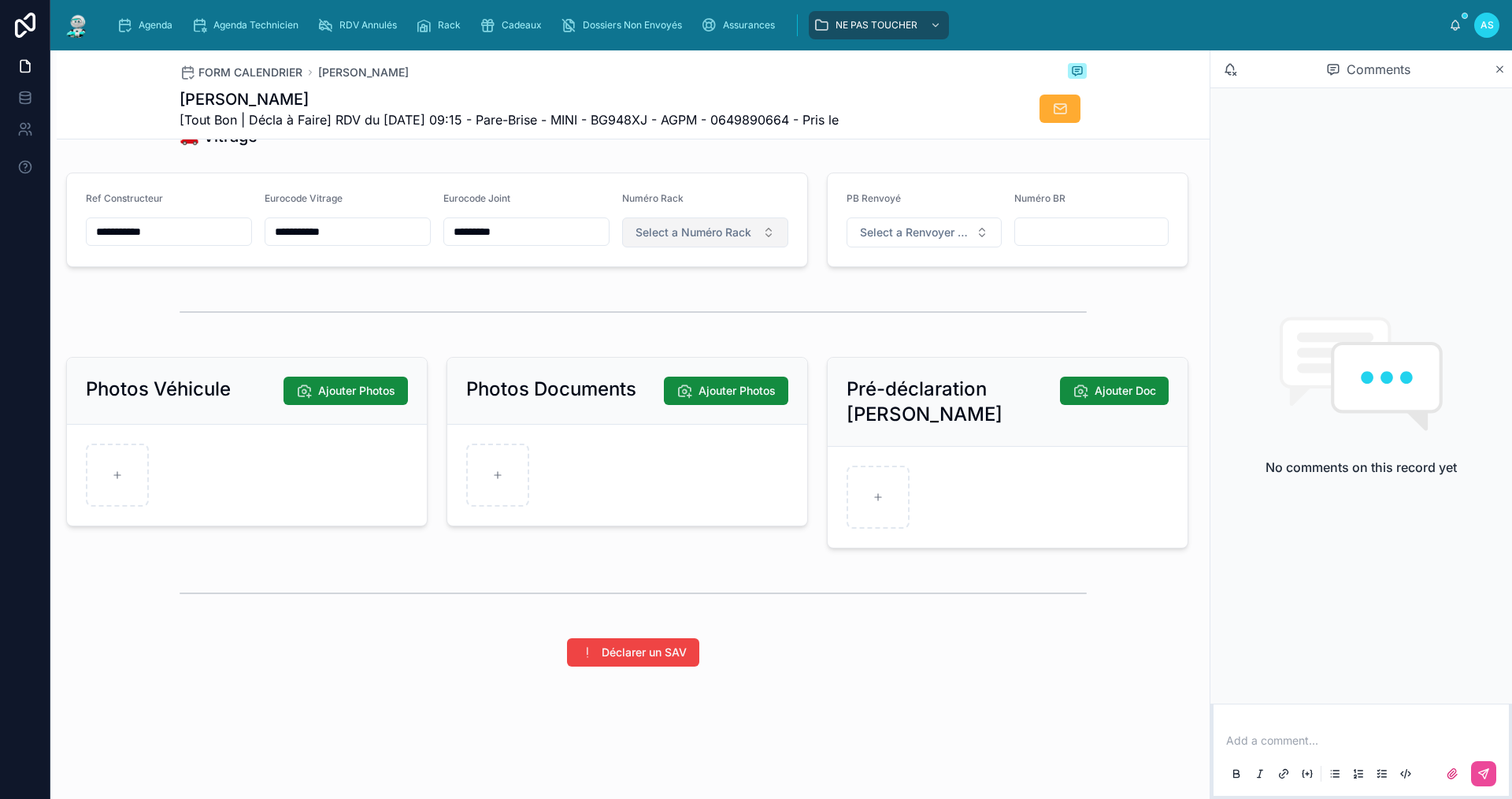
click at [648, 230] on span "Select a Numéro Rack" at bounding box center [694, 232] width 115 height 16
type input "**"
click at [700, 292] on div "22" at bounding box center [698, 295] width 189 height 22
click at [134, 23] on div "Agenda" at bounding box center [147, 25] width 62 height 25
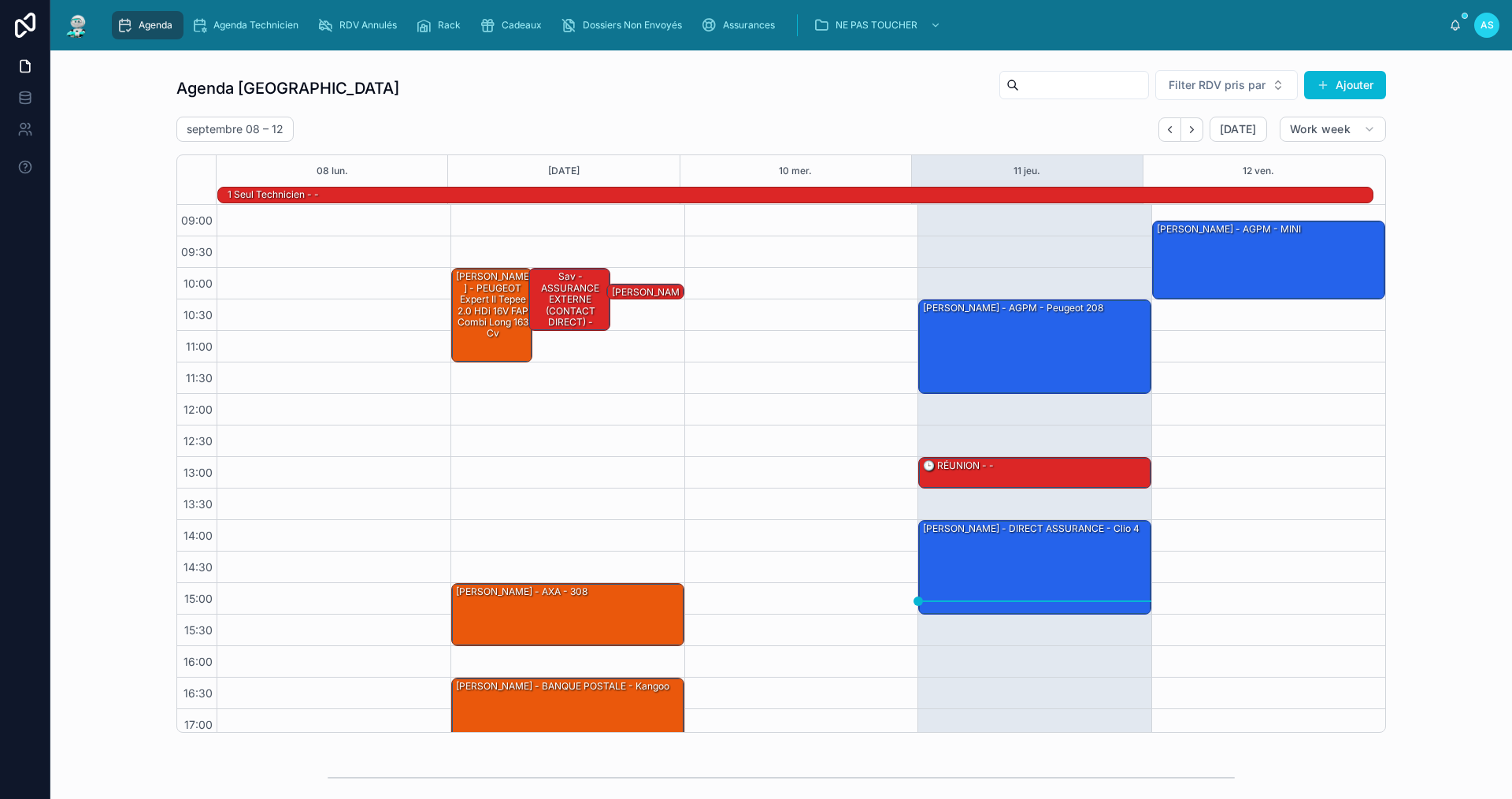
scroll to position [41, 0]
